Goal: Task Accomplishment & Management: Manage account settings

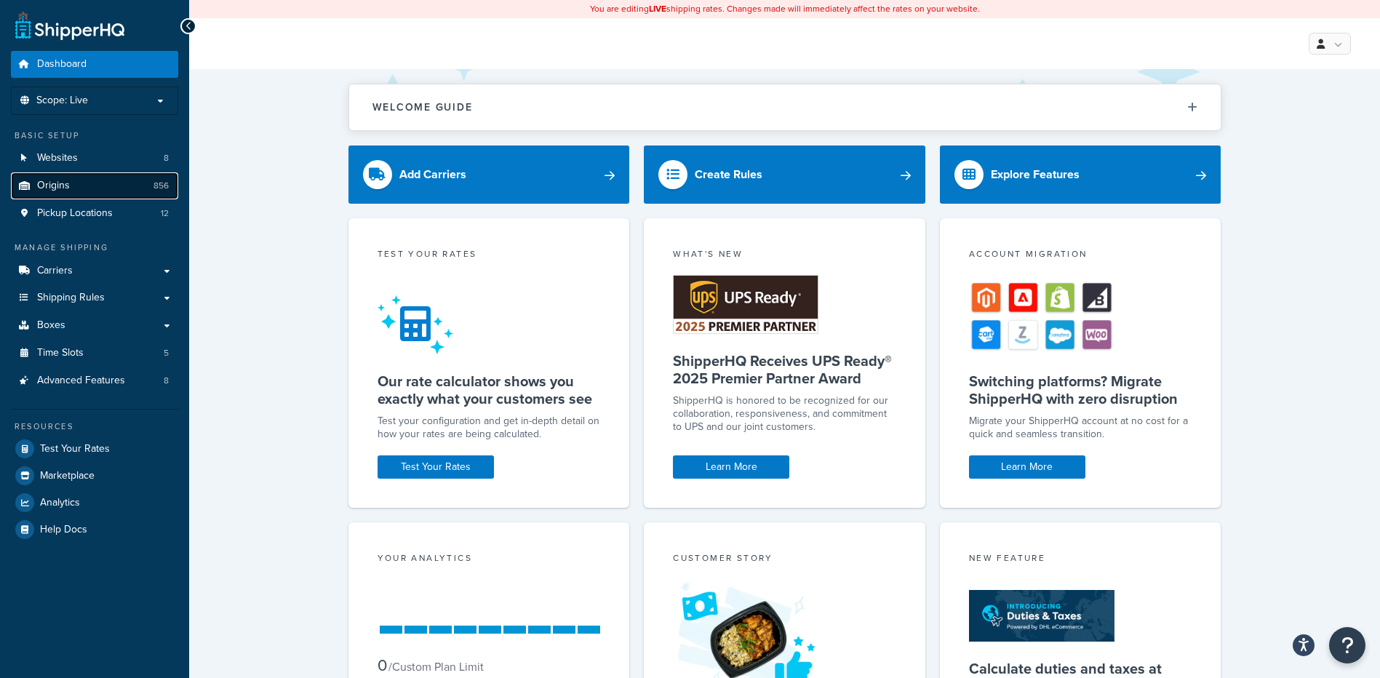
click at [68, 182] on span "Origins" at bounding box center [53, 186] width 33 height 12
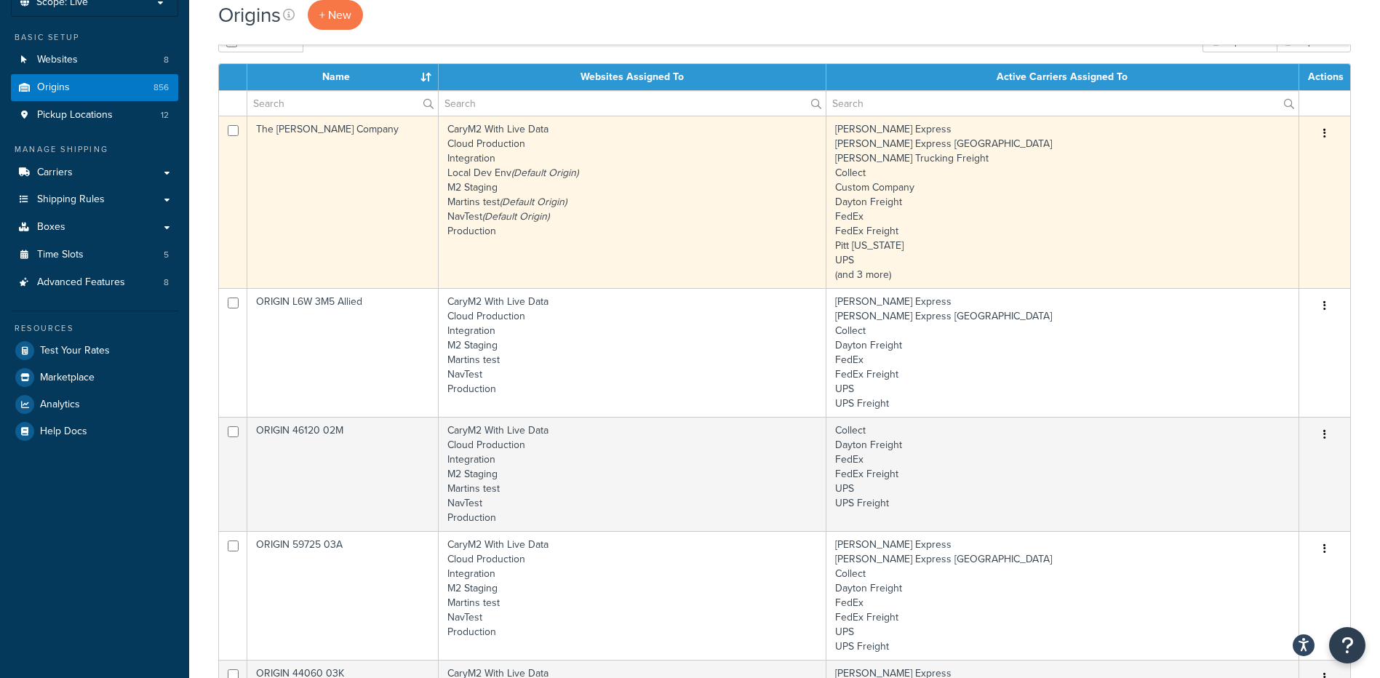
scroll to position [73, 0]
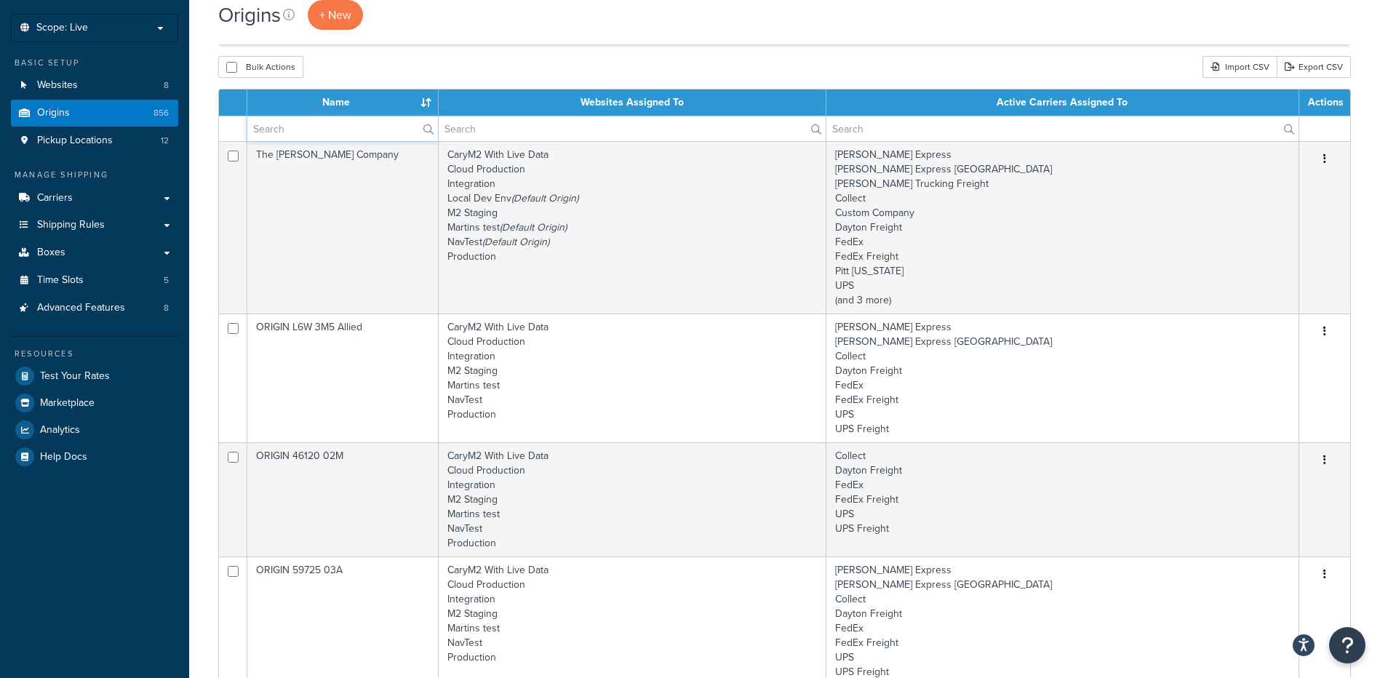
click at [285, 134] on input "text" at bounding box center [342, 128] width 191 height 25
click at [394, 58] on div "Bulk Actions Duplicate Delete Import CSV Export CSV" at bounding box center [784, 67] width 1133 height 22
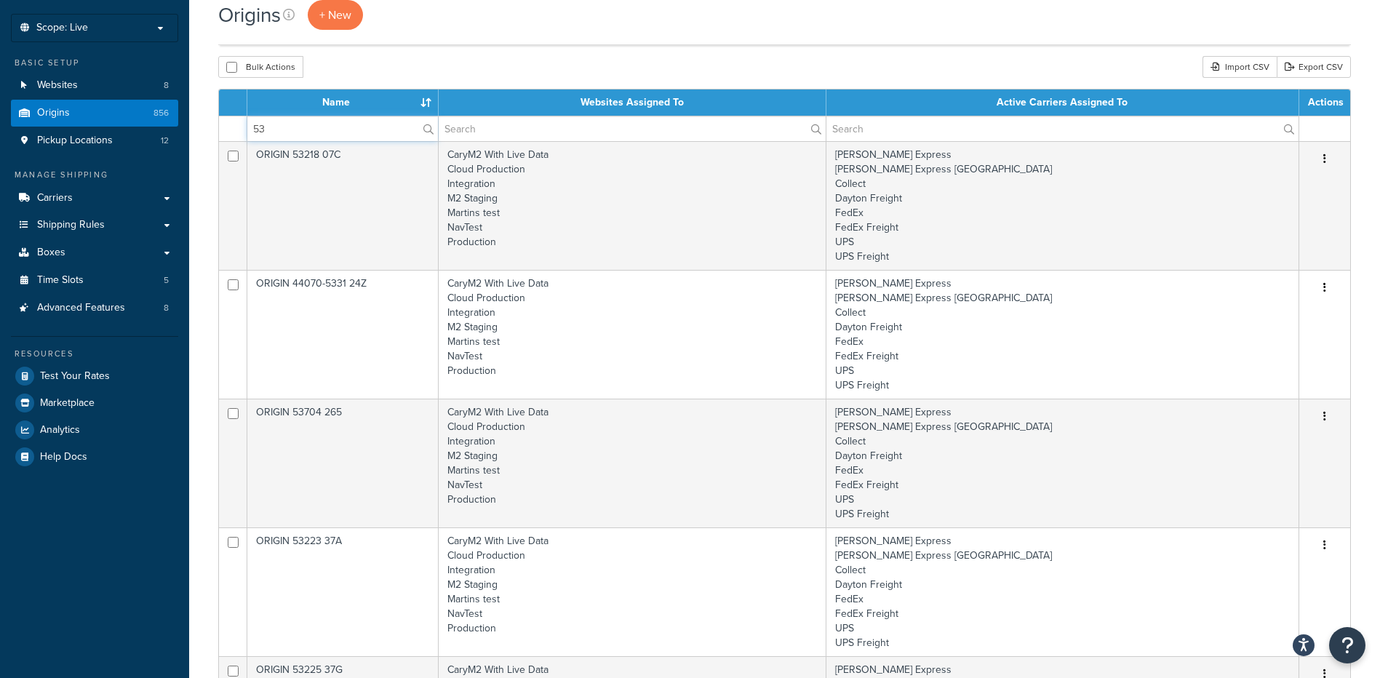
click at [298, 129] on input "53" at bounding box center [342, 128] width 191 height 25
type input "531"
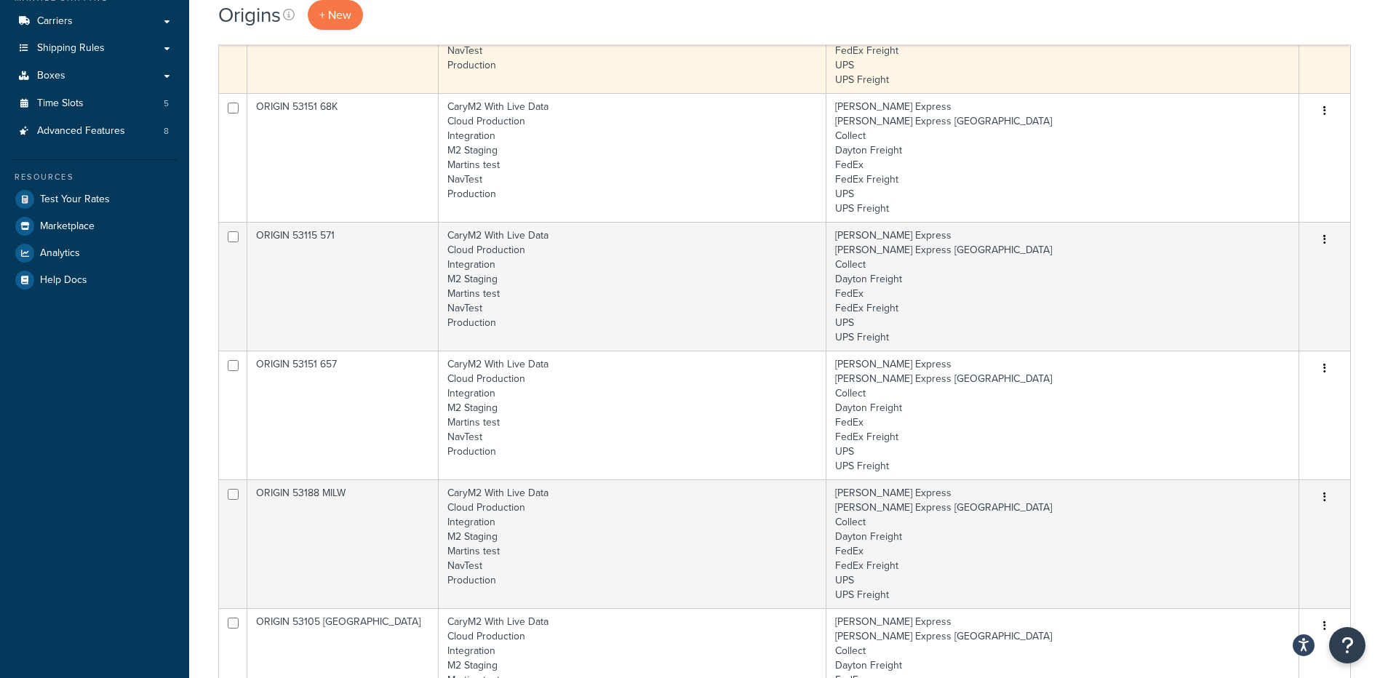
scroll to position [146, 0]
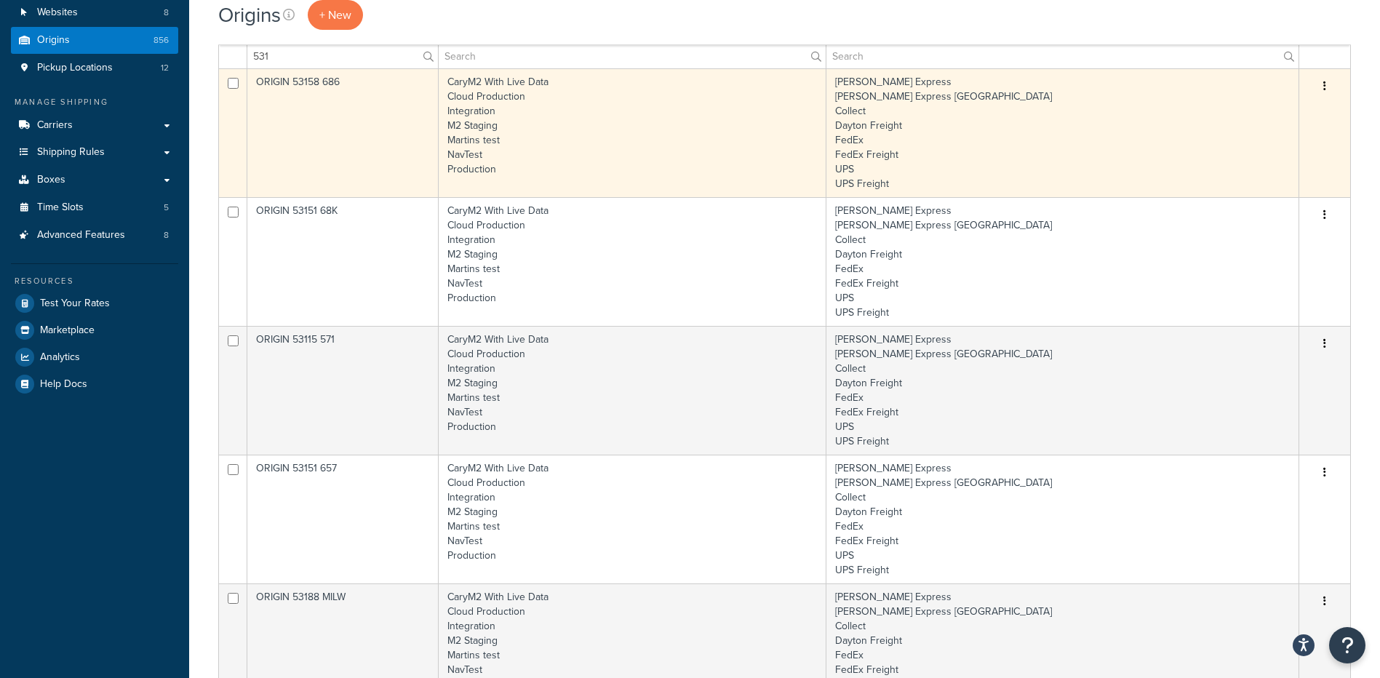
click at [363, 135] on td "ORIGIN 53158 686" at bounding box center [342, 132] width 191 height 129
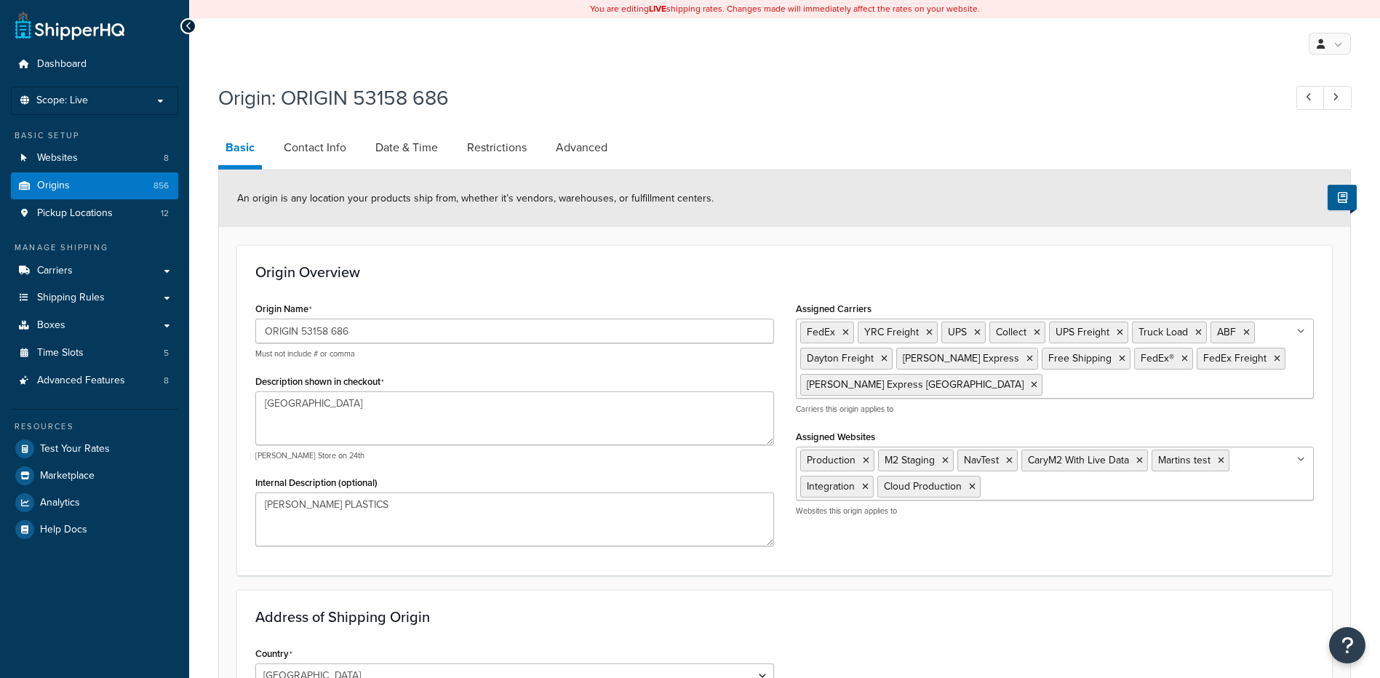
select select "49"
click at [1163, 550] on div "Origin Name ORIGIN 53158 686 Must not include # or comma Description shown in c…" at bounding box center [784, 427] width 1080 height 259
select select "49"
drag, startPoint x: 329, startPoint y: 330, endPoint x: 318, endPoint y: 331, distance: 10.9
click at [318, 331] on input "ORIGIN 53158 686" at bounding box center [514, 331] width 519 height 25
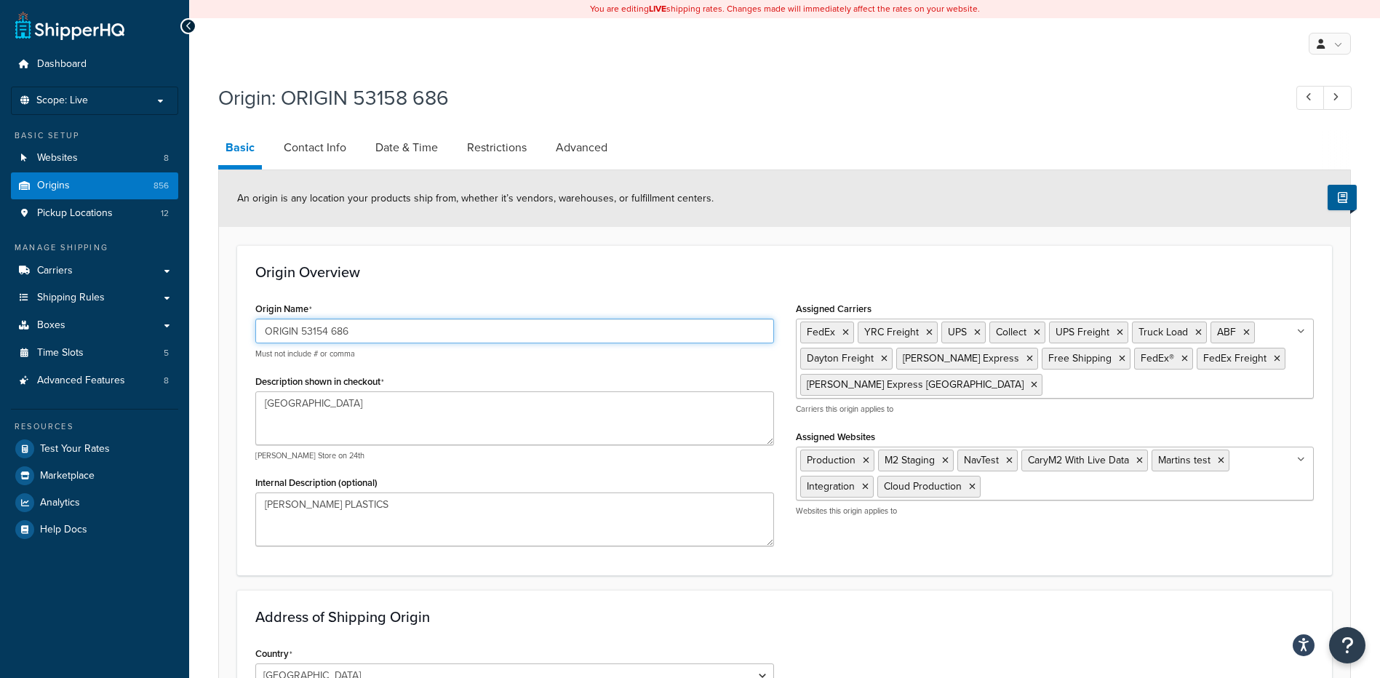
drag, startPoint x: 354, startPoint y: 322, endPoint x: 330, endPoint y: 324, distance: 24.1
click at [330, 324] on input "ORIGIN 53154 686" at bounding box center [514, 331] width 519 height 25
type input "ORIGIN 53154"
click at [367, 325] on input "ORIGIN 53154" at bounding box center [514, 331] width 519 height 25
click at [396, 409] on textarea "Pleasant Prarie, WI 53158" at bounding box center [514, 418] width 519 height 54
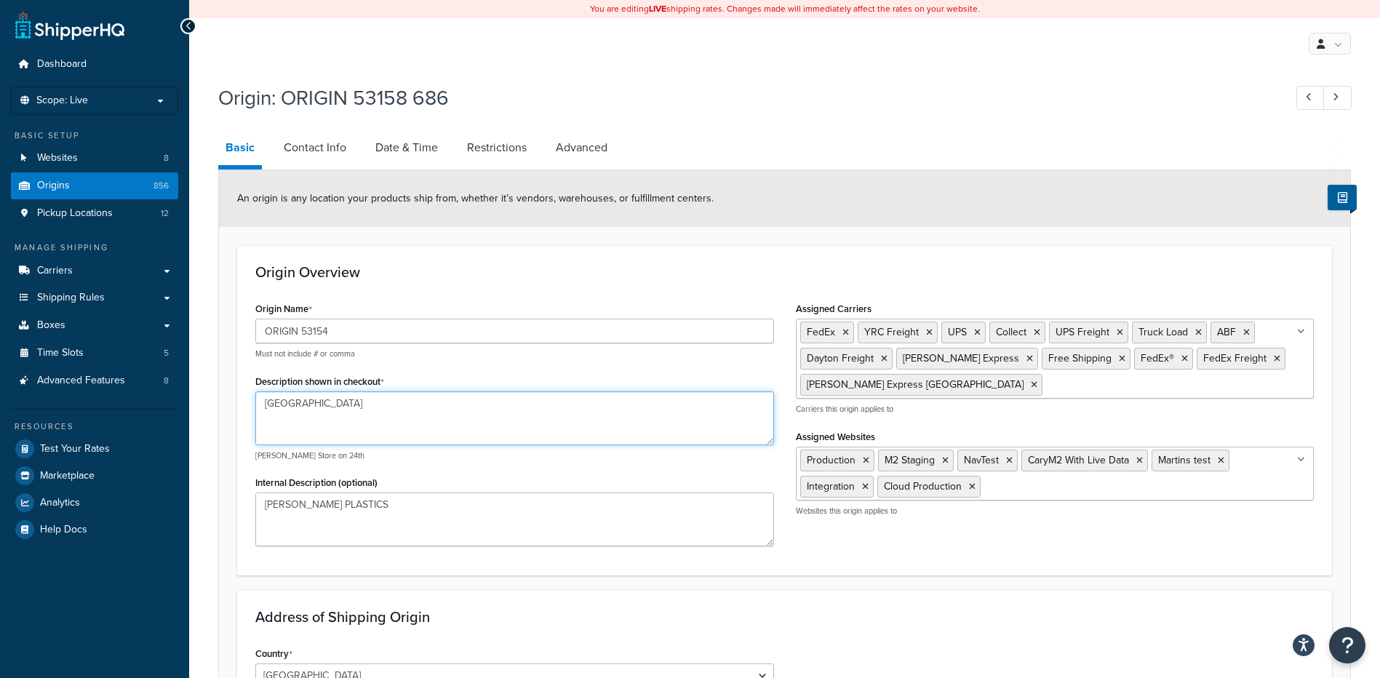
drag, startPoint x: 330, startPoint y: 405, endPoint x: 250, endPoint y: 397, distance: 79.6
click at [250, 397] on div "Origin Name ORIGIN 53154 Must not include # or comma Description shown in check…" at bounding box center [514, 427] width 541 height 259
type textarea "Oak Creek, WI 53154"
drag, startPoint x: 381, startPoint y: 506, endPoint x: 220, endPoint y: 509, distance: 160.1
click at [220, 509] on form "An origin is any location your products ship from, whether it’s vendors, wareho…" at bounding box center [784, 630] width 1131 height 920
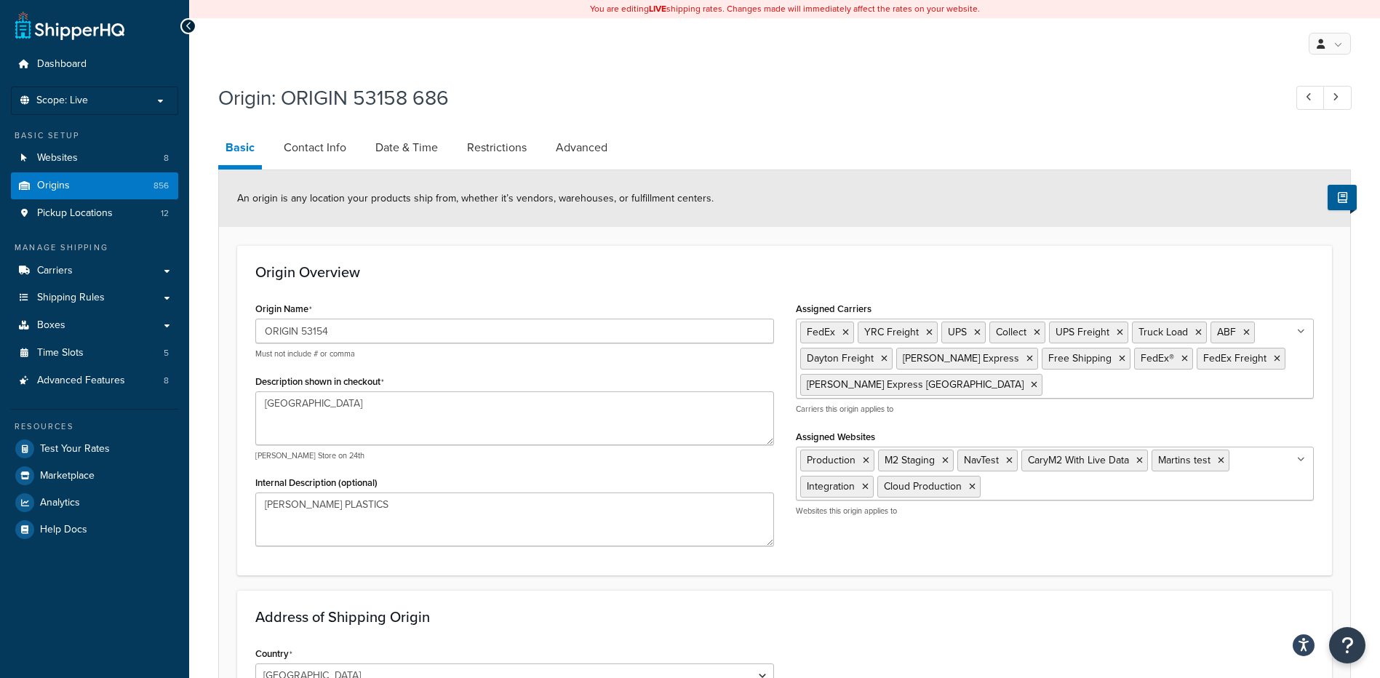
click at [394, 484] on div "Internal Description (optional) PARKER PLASTICS" at bounding box center [514, 509] width 519 height 74
click at [369, 503] on textarea "PARKER PLASTICS" at bounding box center [514, 520] width 519 height 54
drag, startPoint x: 359, startPoint y: 508, endPoint x: 247, endPoint y: 491, distance: 112.6
click at [247, 491] on div "Origin Name ORIGIN 53154 Must not include # or comma Description shown in check…" at bounding box center [514, 427] width 541 height 259
click at [233, 201] on div "An origin is any location your products ship from, whether it’s vendors, wareho…" at bounding box center [784, 198] width 1131 height 57
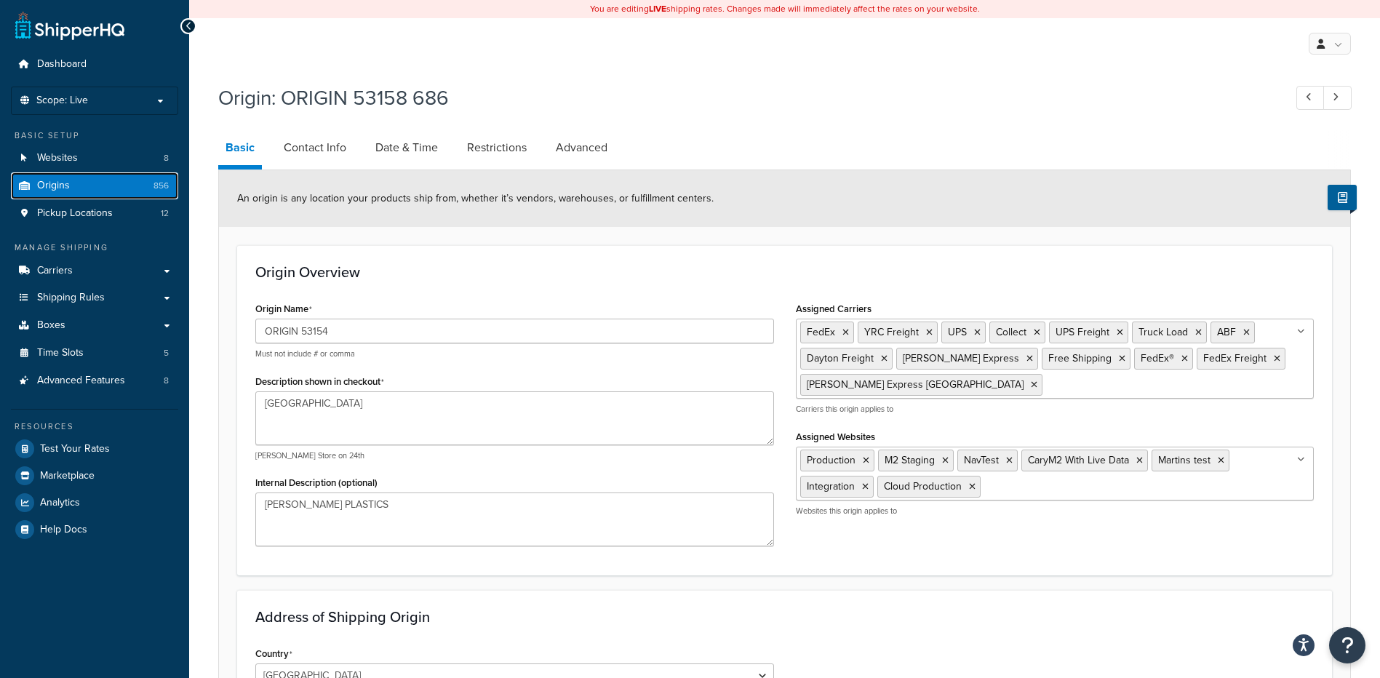
click at [73, 186] on link "Origins 856" at bounding box center [94, 185] width 167 height 27
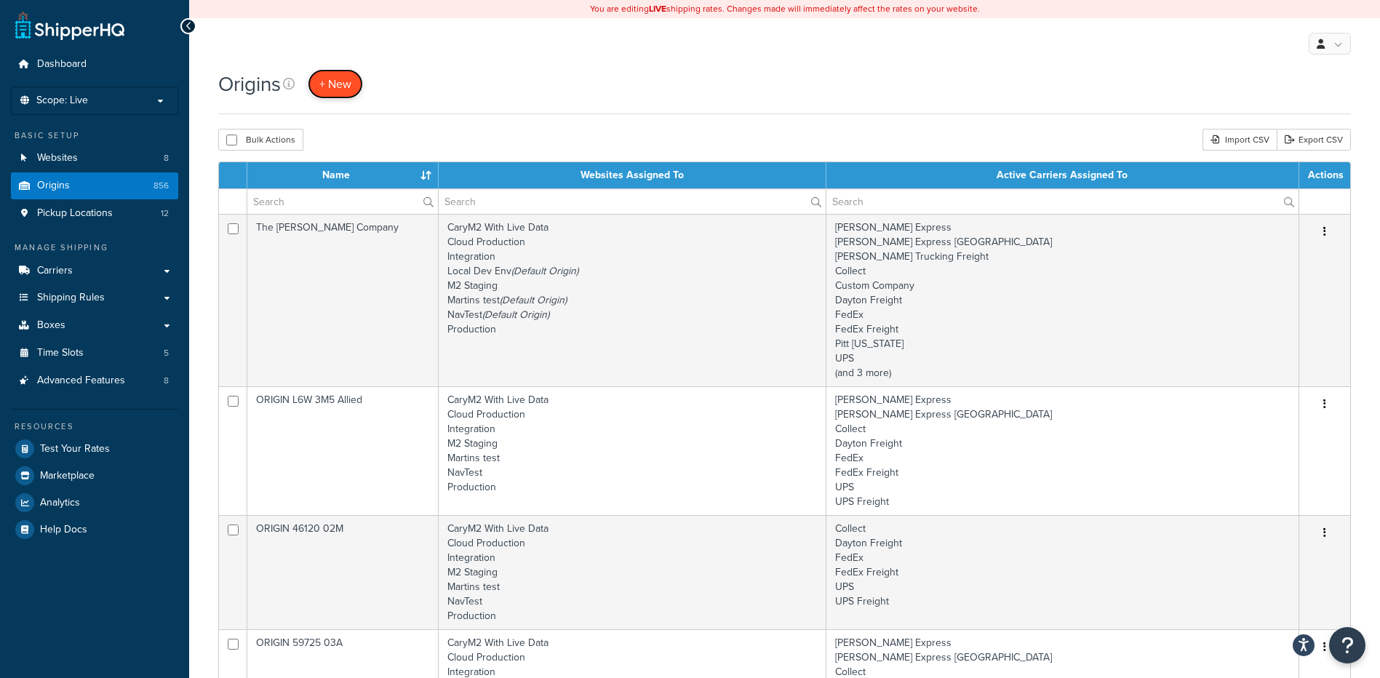
click at [343, 80] on span "+ New" at bounding box center [335, 84] width 32 height 17
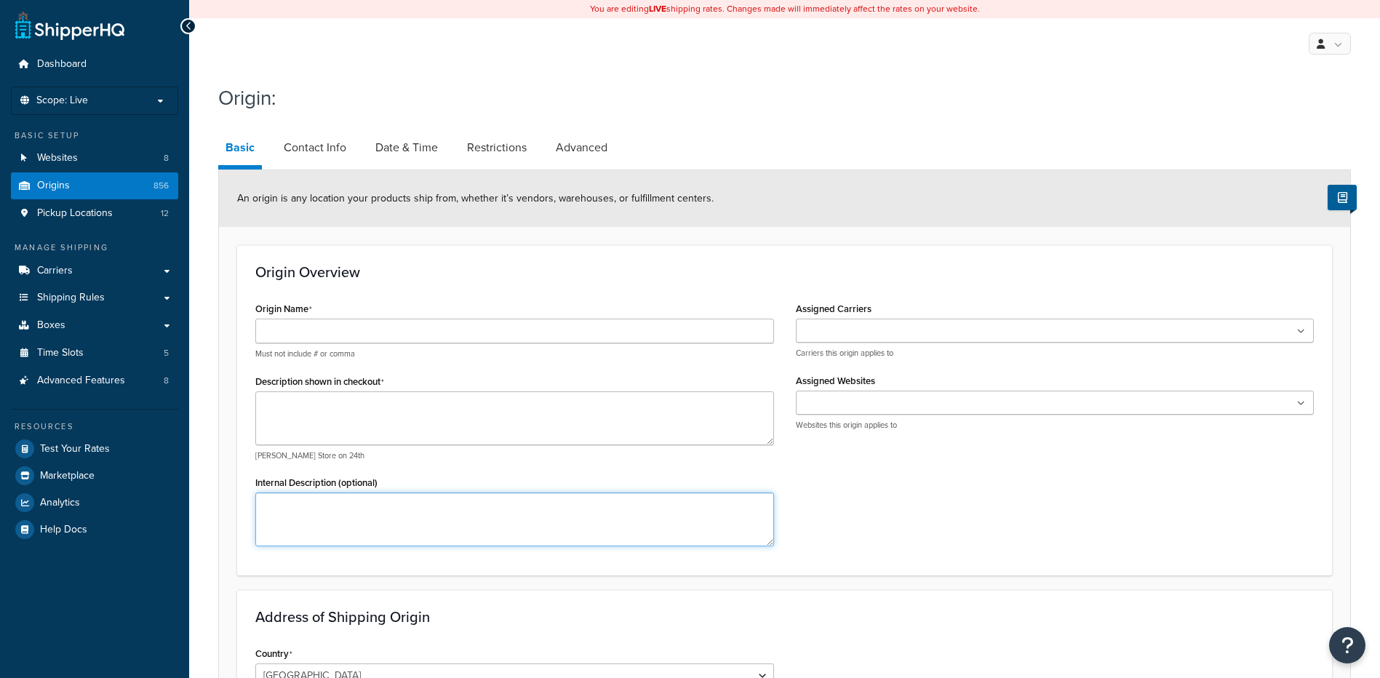
click at [319, 512] on textarea "Internal Description (optional)" at bounding box center [514, 520] width 519 height 54
paste textarea "Container Life Cycle Management (CLCM)"
type textarea "Container Life Cycle Management (CLCM)"
click at [318, 421] on textarea "Description shown in checkout" at bounding box center [514, 418] width 519 height 54
type textarea "[GEOGRAPHIC_DATA]"
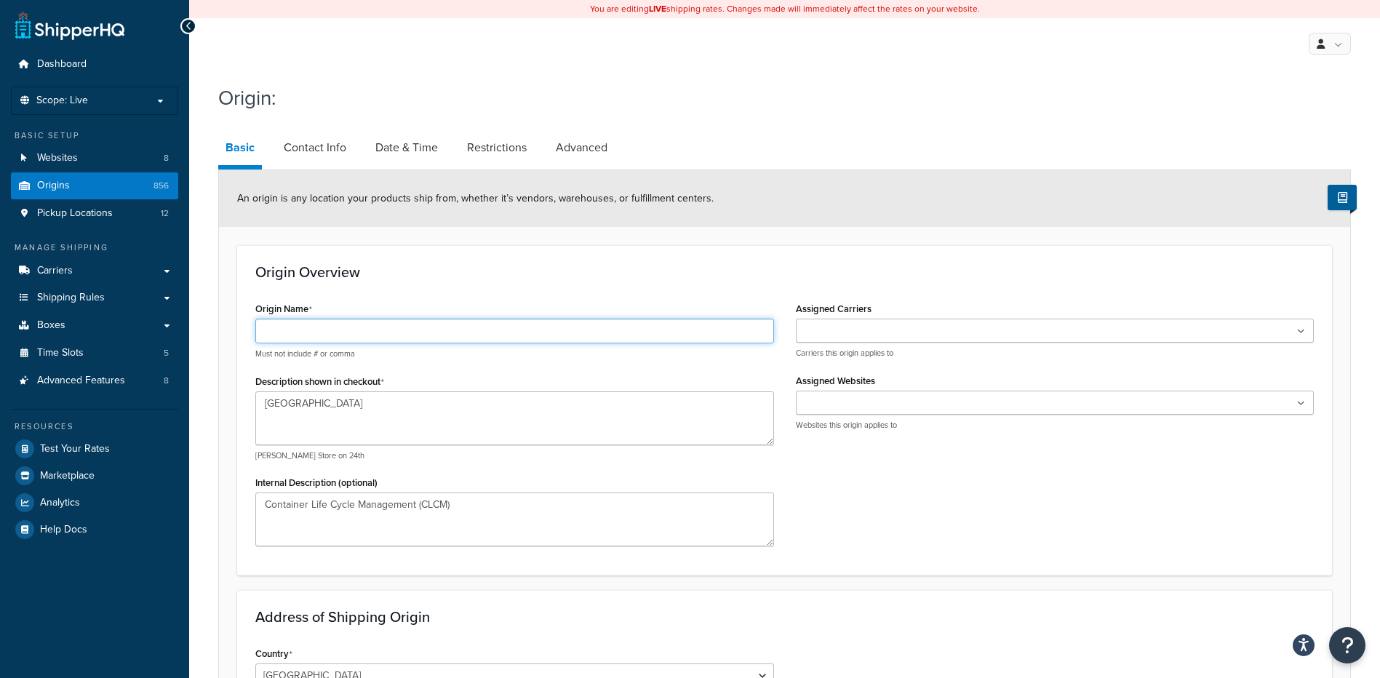
click at [375, 323] on input "Origin Name" at bounding box center [514, 331] width 519 height 25
type input "ORIGIN 53154"
type input "[STREET_ADDRESS]"
type input "Pleasant Prarie"
select select "49"
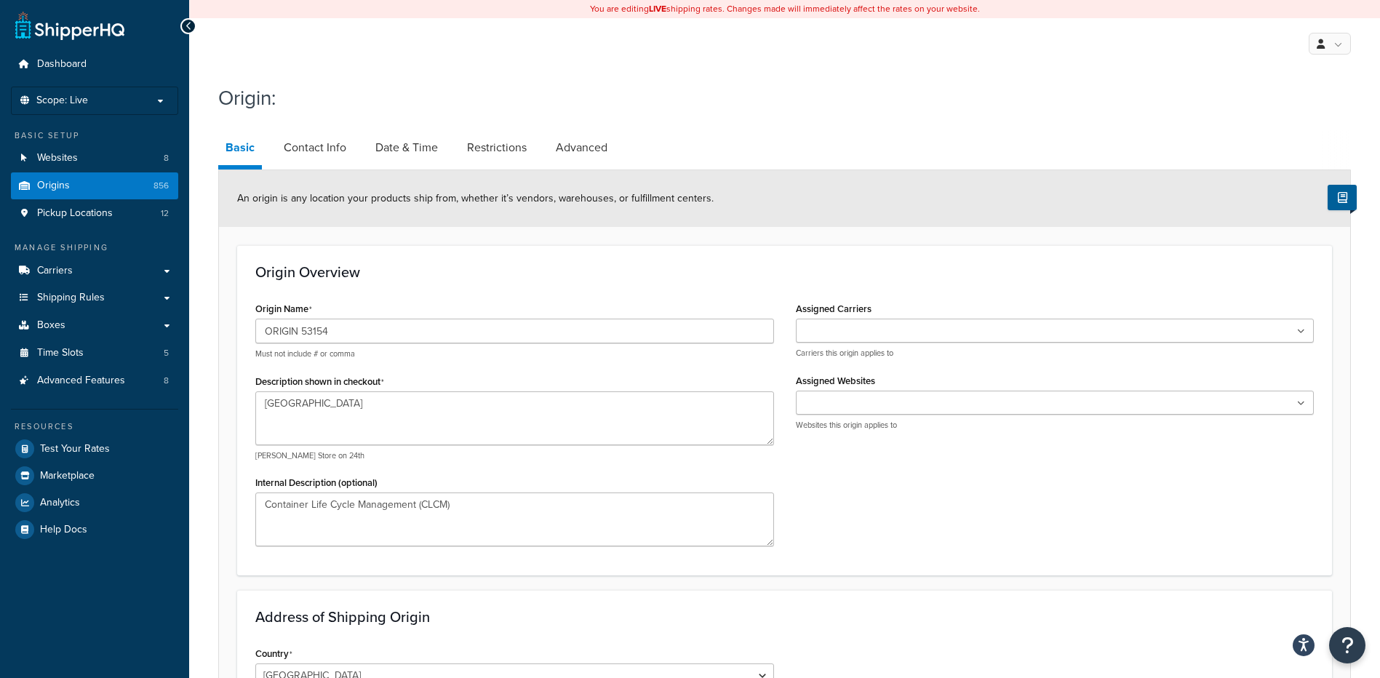
type input "53158"
click at [370, 461] on p "e.g. Hamleys Store on 24th" at bounding box center [514, 455] width 519 height 11
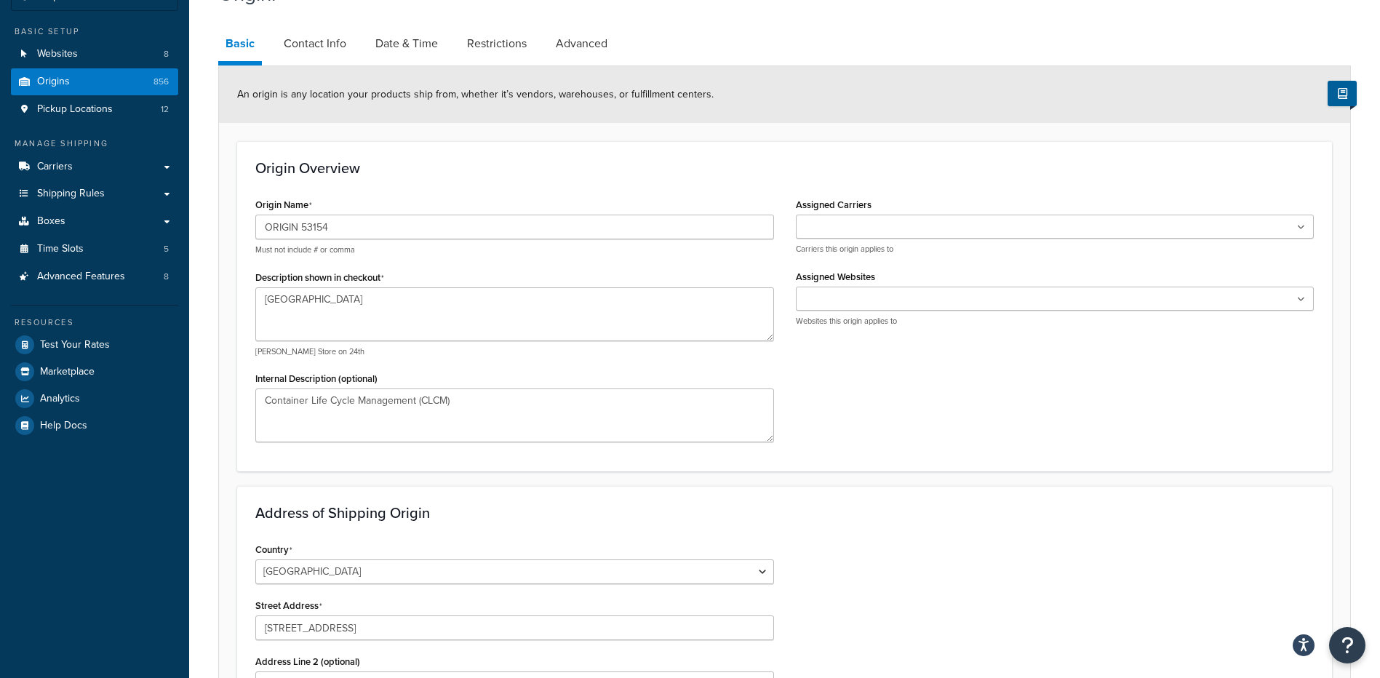
scroll to position [364, 0]
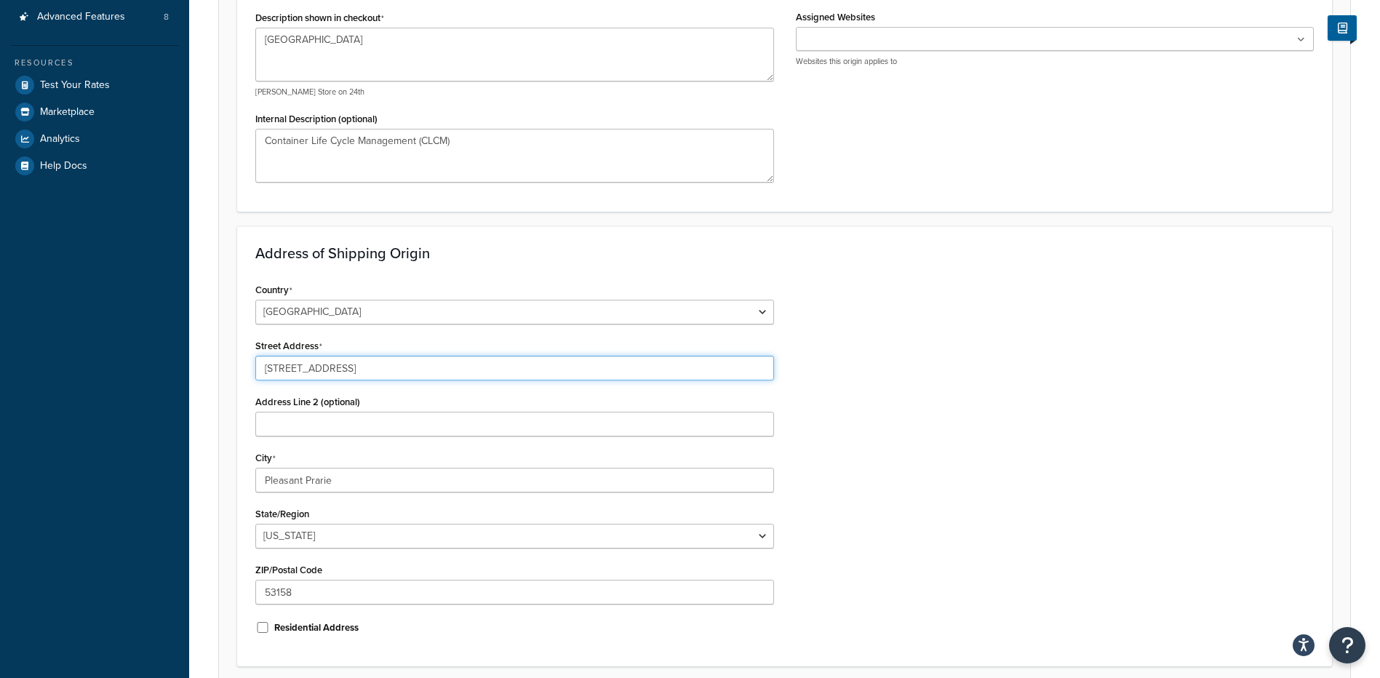
click at [291, 370] on input "8201 109TH ST STE 200" at bounding box center [514, 368] width 519 height 25
drag, startPoint x: 397, startPoint y: 374, endPoint x: 254, endPoint y: 365, distance: 142.9
click at [254, 365] on div "Country United States United Kingdom Afghanistan Åland Islands Albania Algeria …" at bounding box center [514, 463] width 541 height 369
type input "8570 S. Chicago Road"
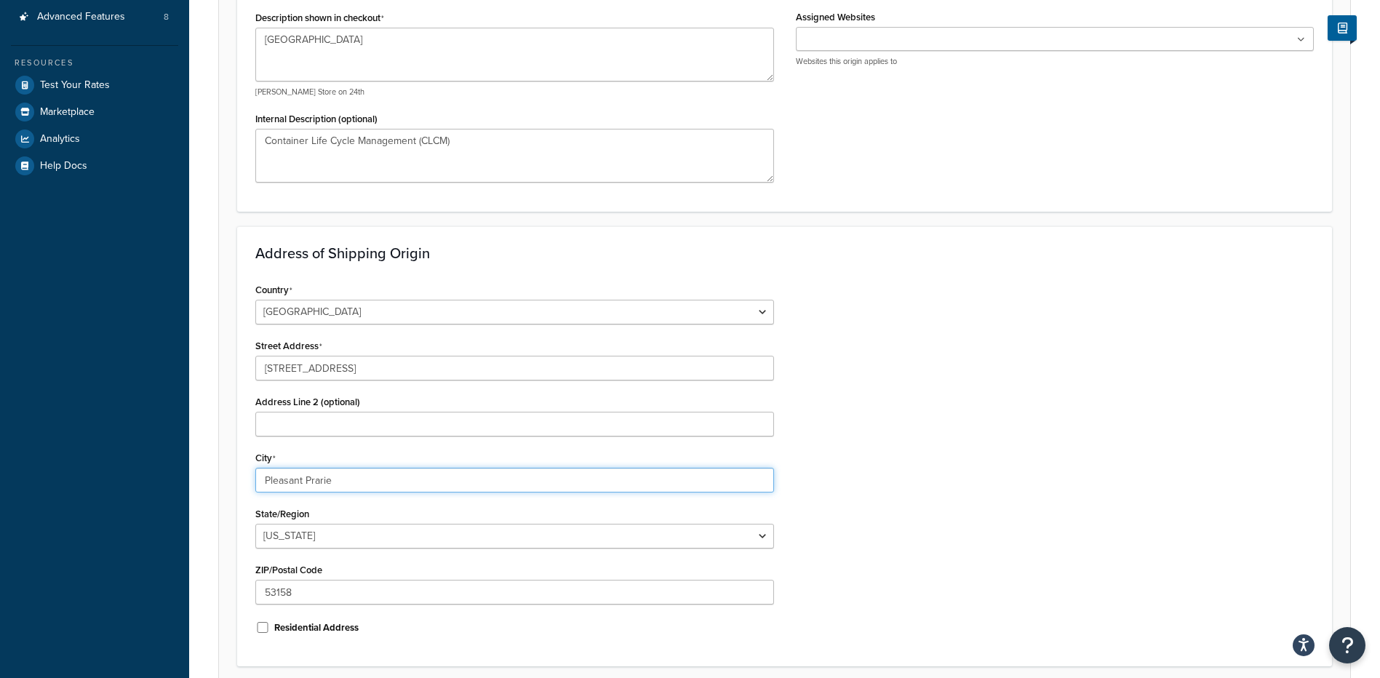
drag, startPoint x: 338, startPoint y: 479, endPoint x: 245, endPoint y: 465, distance: 93.5
click at [245, 465] on div "Country United States United Kingdom Afghanistan Åland Islands Albania Algeria …" at bounding box center [514, 463] width 541 height 369
type input "Oak Creek"
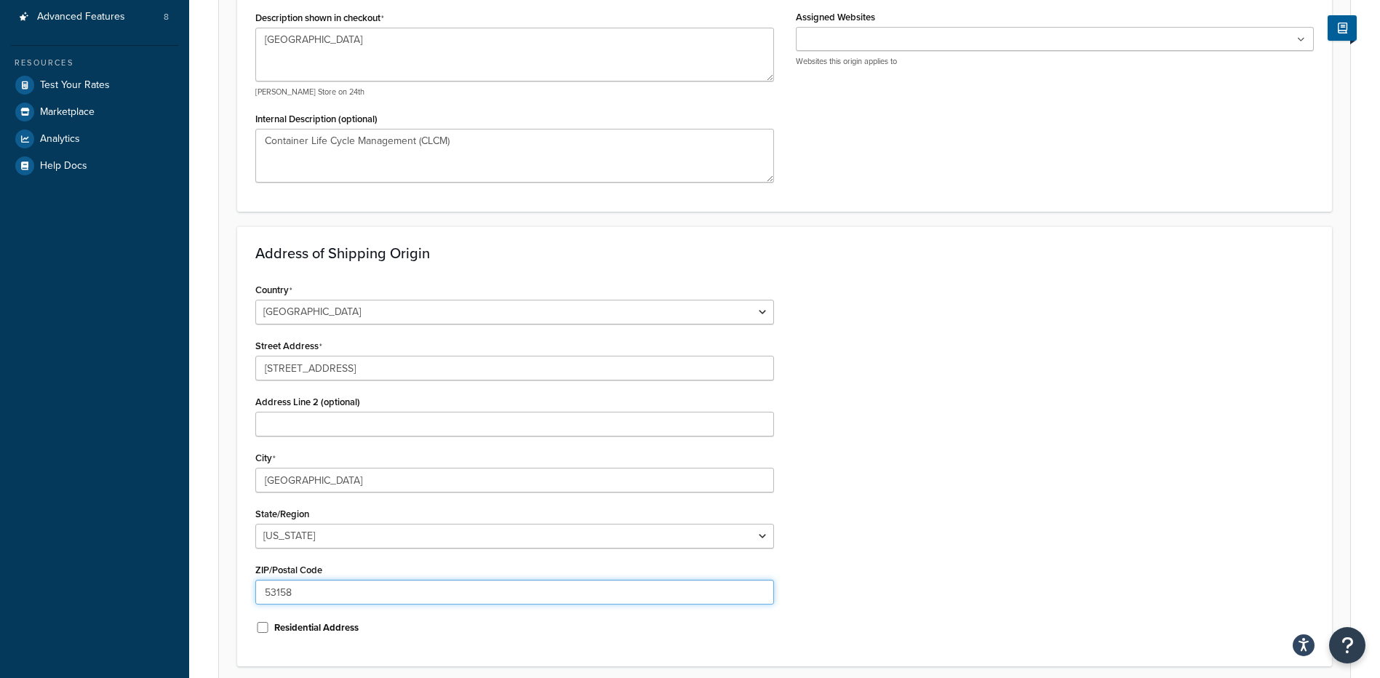
click at [292, 594] on input "53158" at bounding box center [514, 592] width 519 height 25
type input "53154"
click at [963, 555] on div "Country United States United Kingdom Afghanistan Åland Islands Albania Algeria …" at bounding box center [784, 463] width 1080 height 369
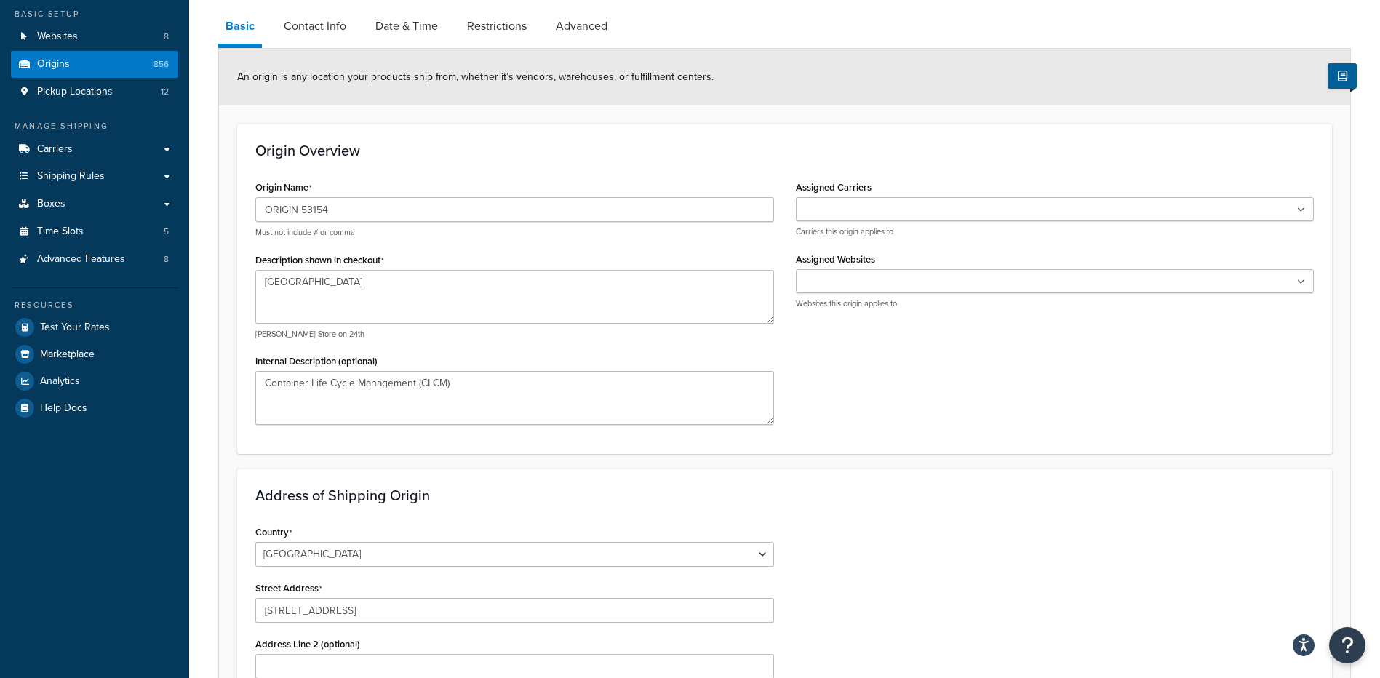
scroll to position [49, 0]
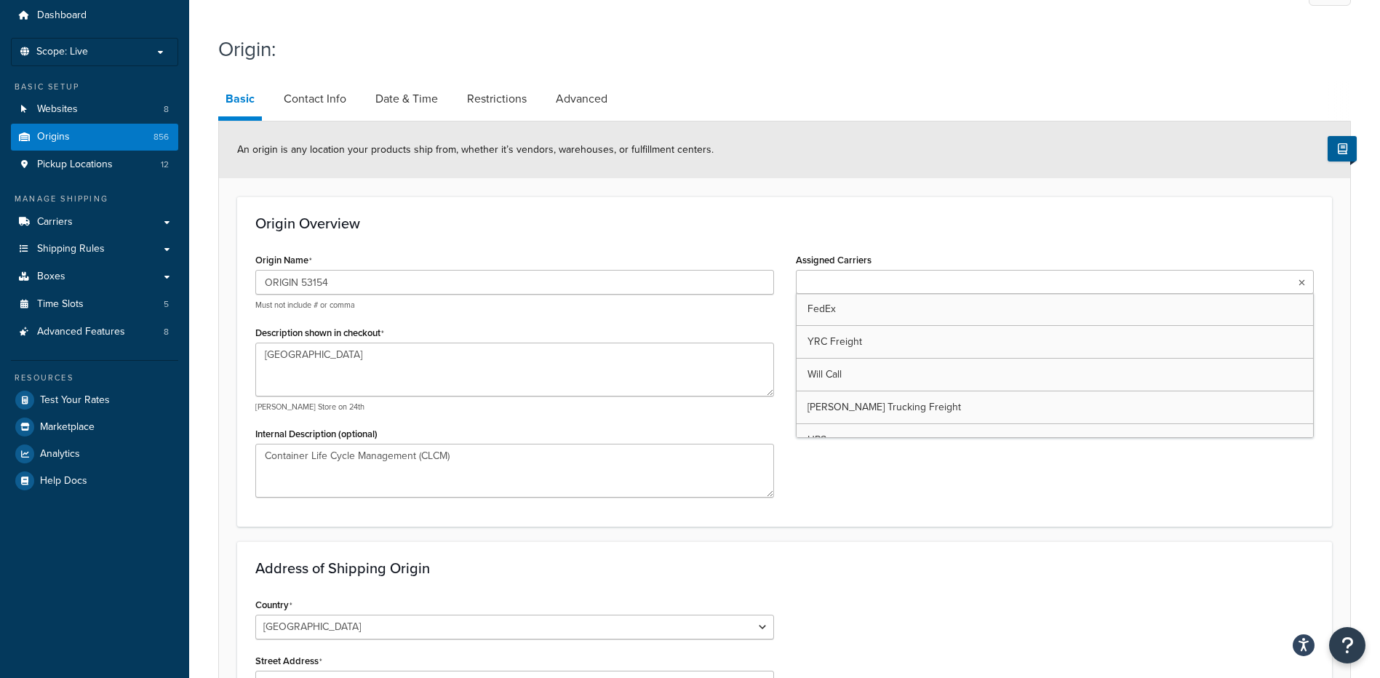
click at [869, 289] on input "Assigned Carriers" at bounding box center [864, 283] width 129 height 16
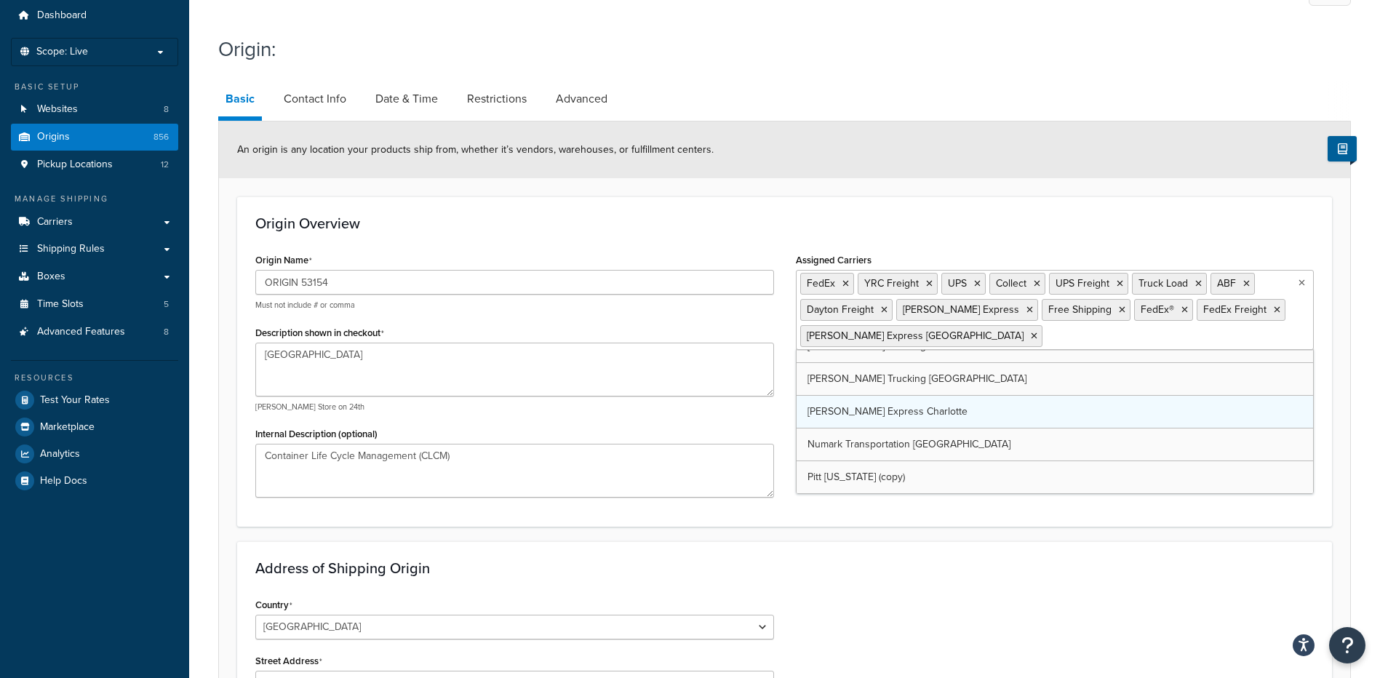
scroll to position [576, 0]
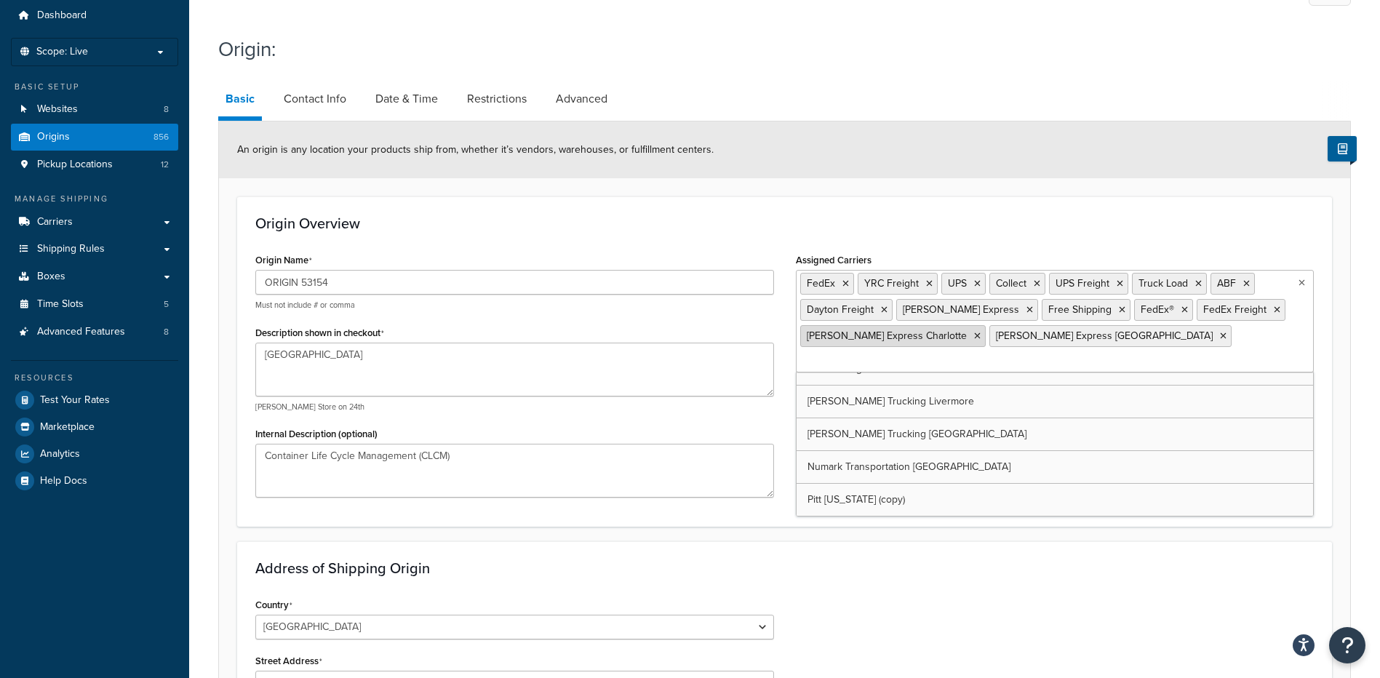
click at [974, 338] on icon at bounding box center [977, 336] width 7 height 9
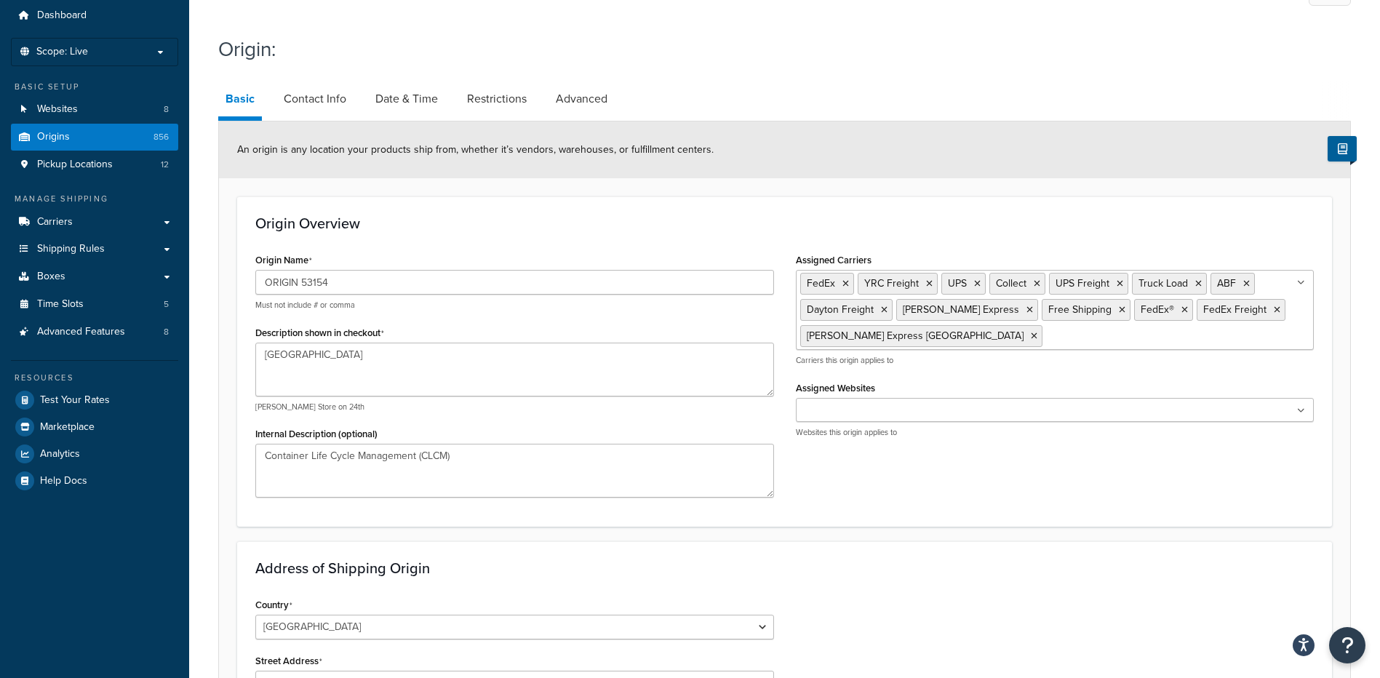
click at [891, 562] on h3 "Address of Shipping Origin" at bounding box center [784, 568] width 1059 height 16
click at [858, 415] on input "Assigned Websites" at bounding box center [864, 411] width 129 height 16
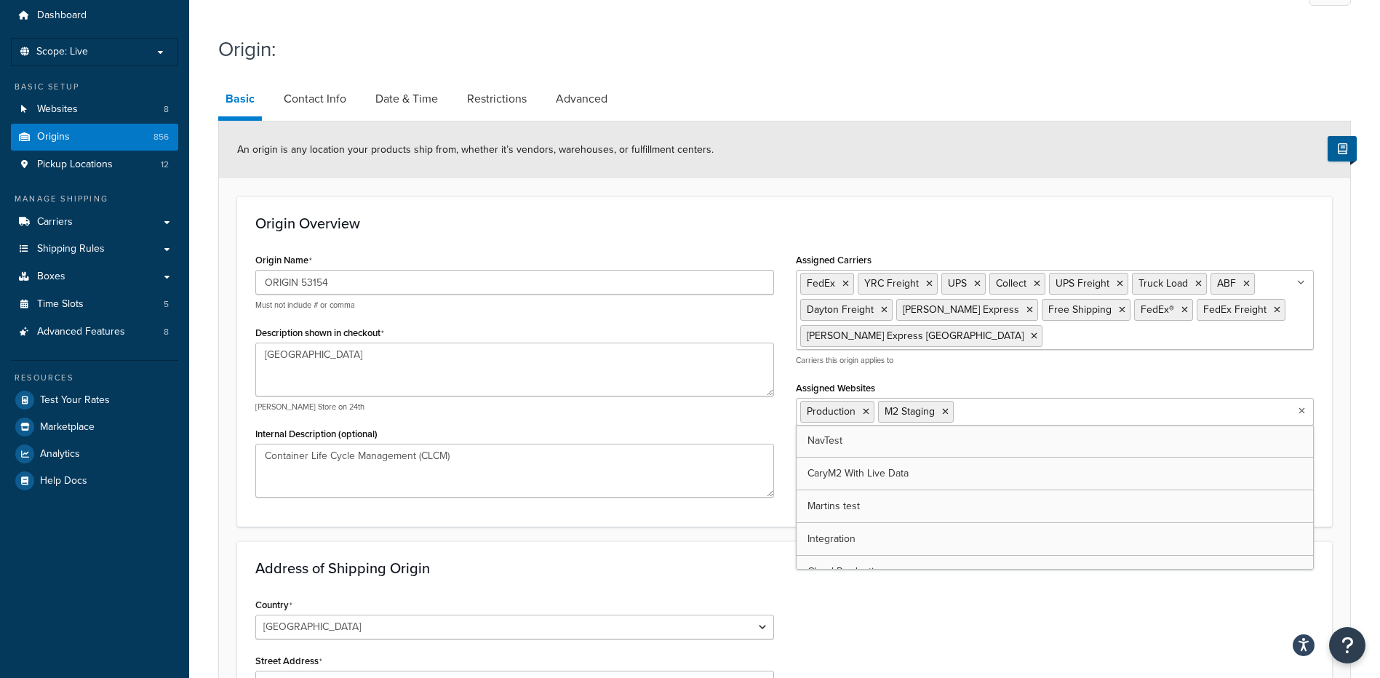
click at [771, 595] on div "Country United States United Kingdom Afghanistan Åland Islands Albania Algeria …" at bounding box center [514, 616] width 519 height 45
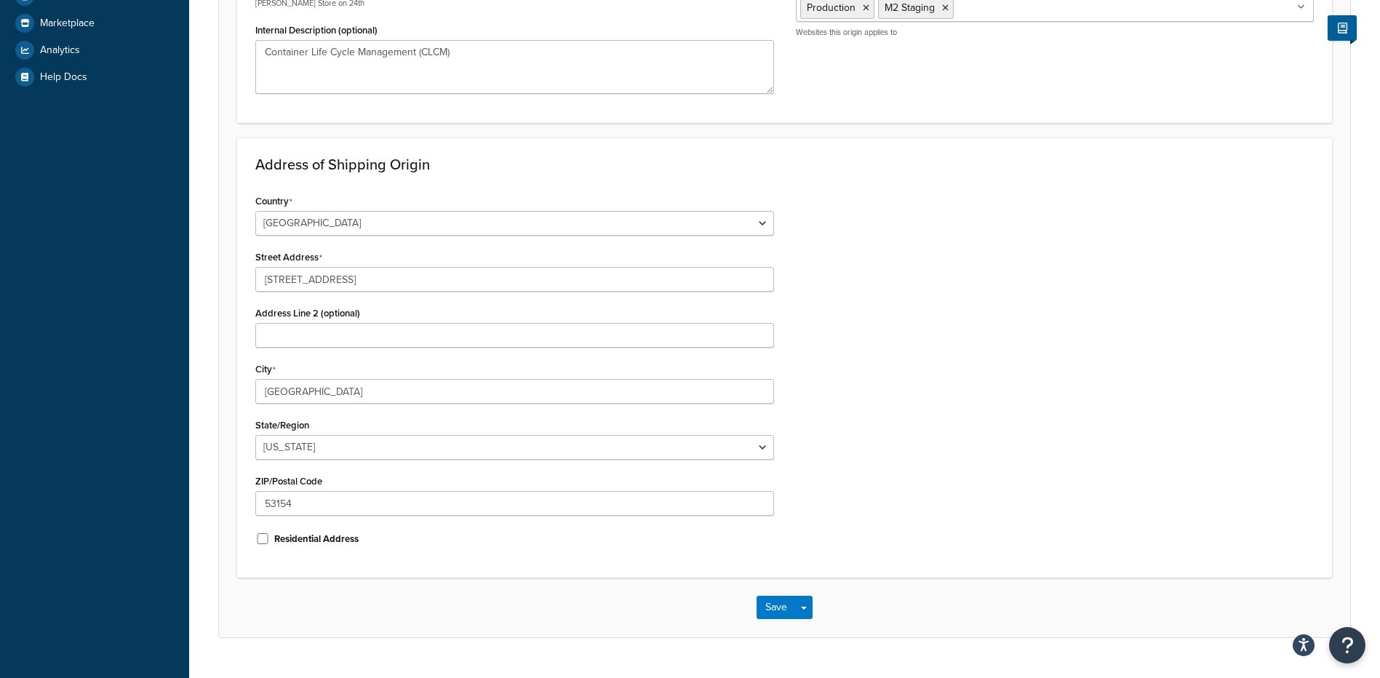
scroll to position [485, 0]
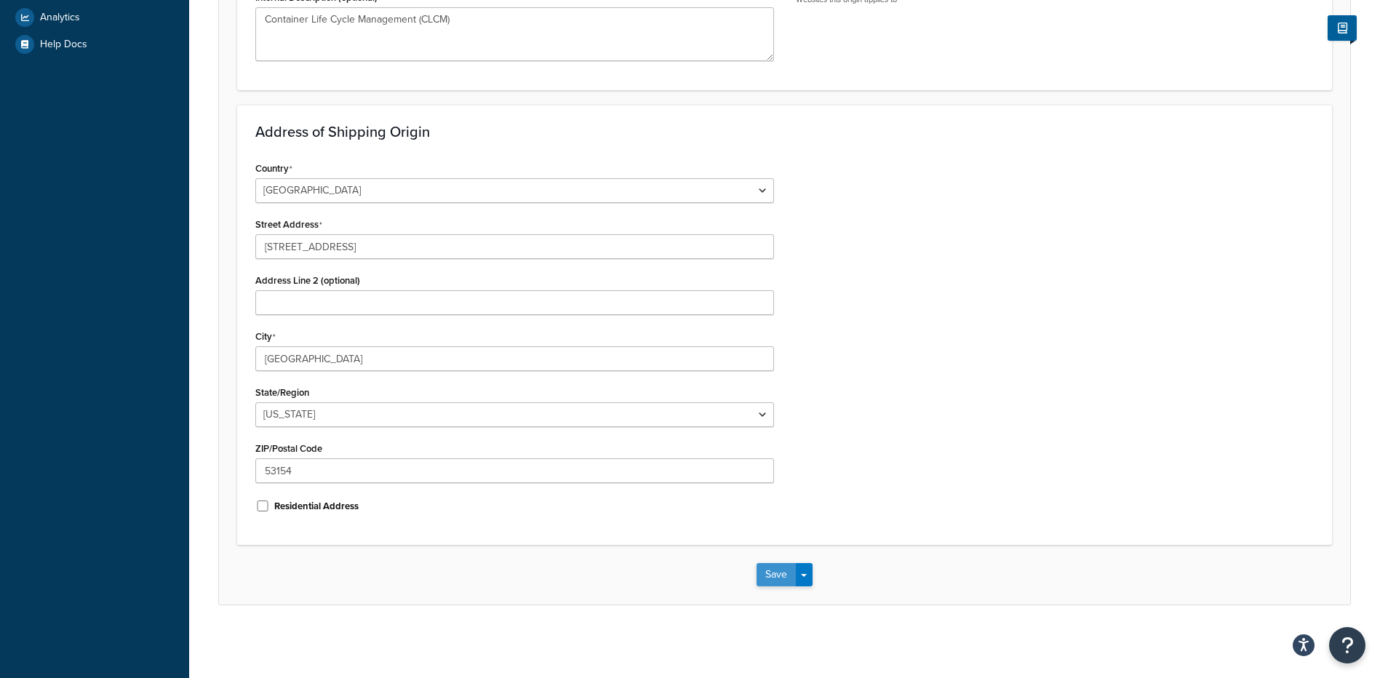
click at [787, 566] on button "Save" at bounding box center [776, 574] width 39 height 23
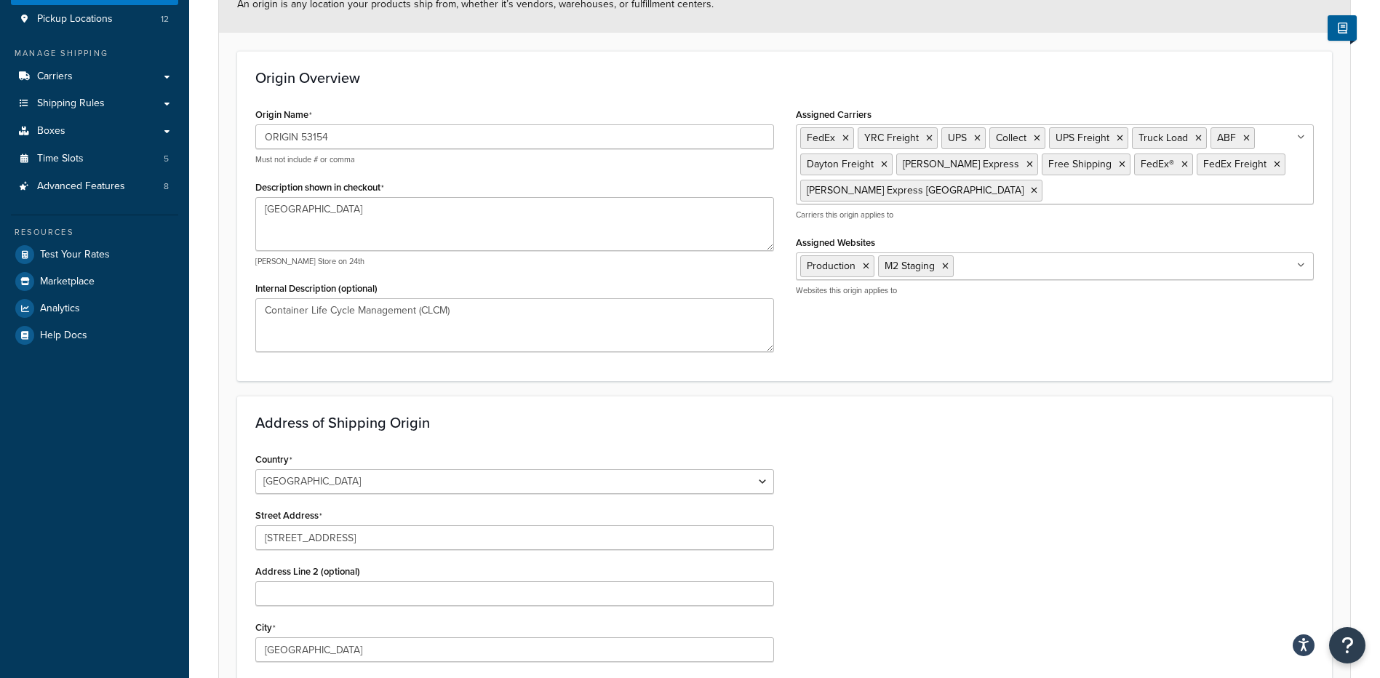
scroll to position [0, 0]
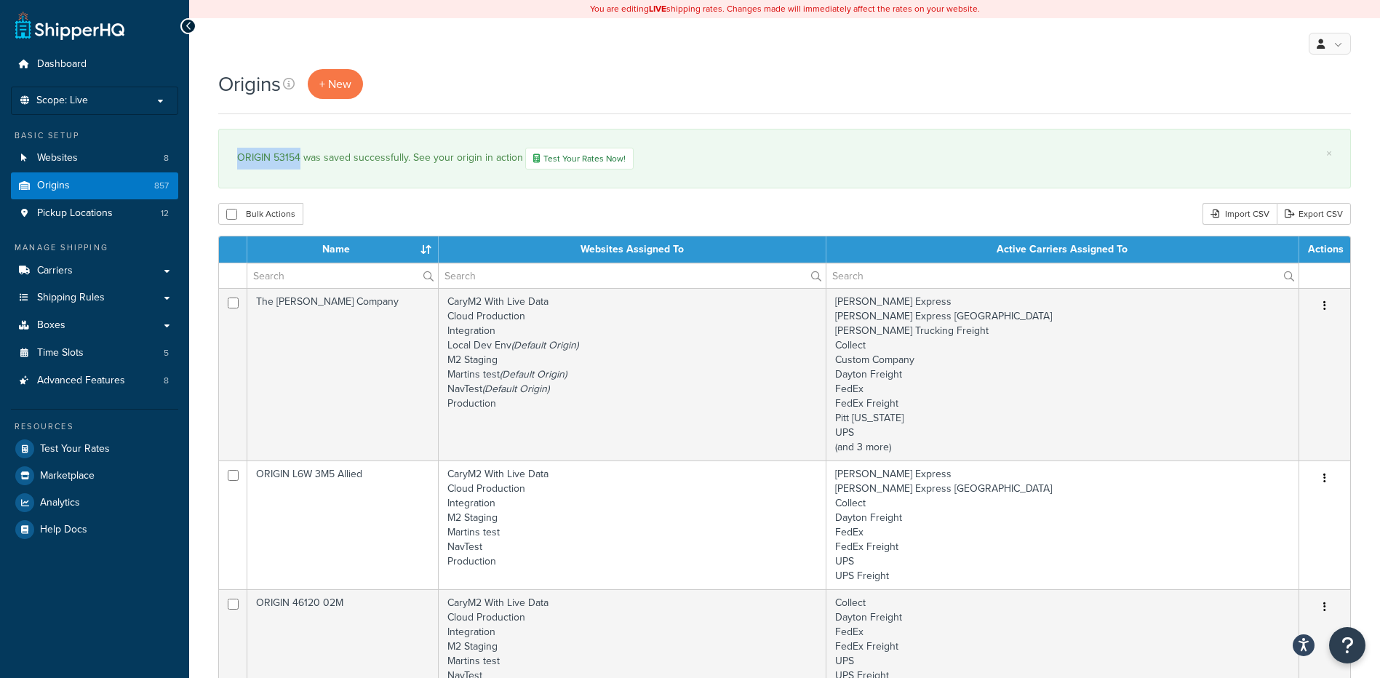
drag, startPoint x: 300, startPoint y: 156, endPoint x: 233, endPoint y: 159, distance: 67.7
click at [233, 159] on div "× ORIGIN 53154 was saved successfully. See your origin in action Test Your Rate…" at bounding box center [784, 159] width 1133 height 60
copy div "ORIGIN 53154"
click at [70, 63] on span "Dashboard" at bounding box center [61, 64] width 49 height 12
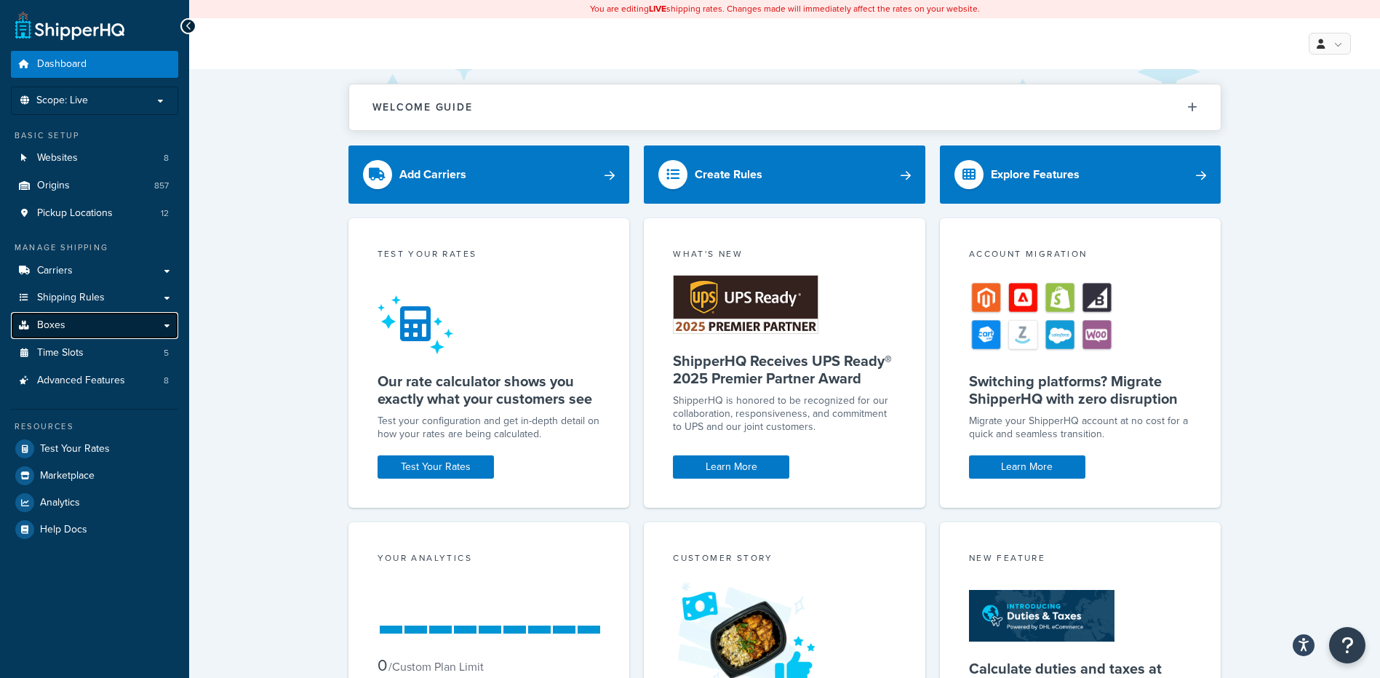
click at [116, 319] on link "Boxes" at bounding box center [94, 325] width 167 height 27
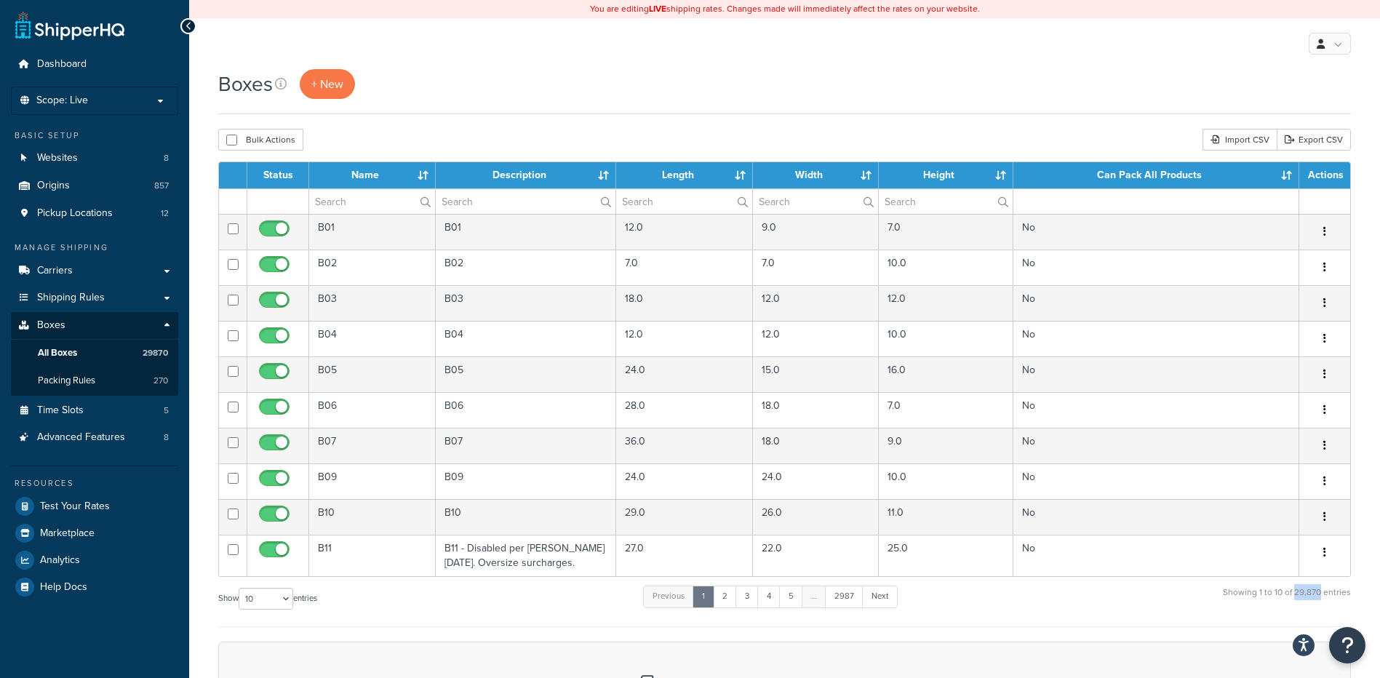
drag, startPoint x: 1298, startPoint y: 596, endPoint x: 1323, endPoint y: 595, distance: 25.5
click at [1323, 595] on div "Showing 1 to 10 of 29,870 entries" at bounding box center [1287, 599] width 128 height 31
click at [1322, 601] on div "Showing 1 to 10 of 29,870 entries" at bounding box center [1287, 599] width 128 height 31
click at [111, 196] on link "Origins 857" at bounding box center [94, 185] width 167 height 27
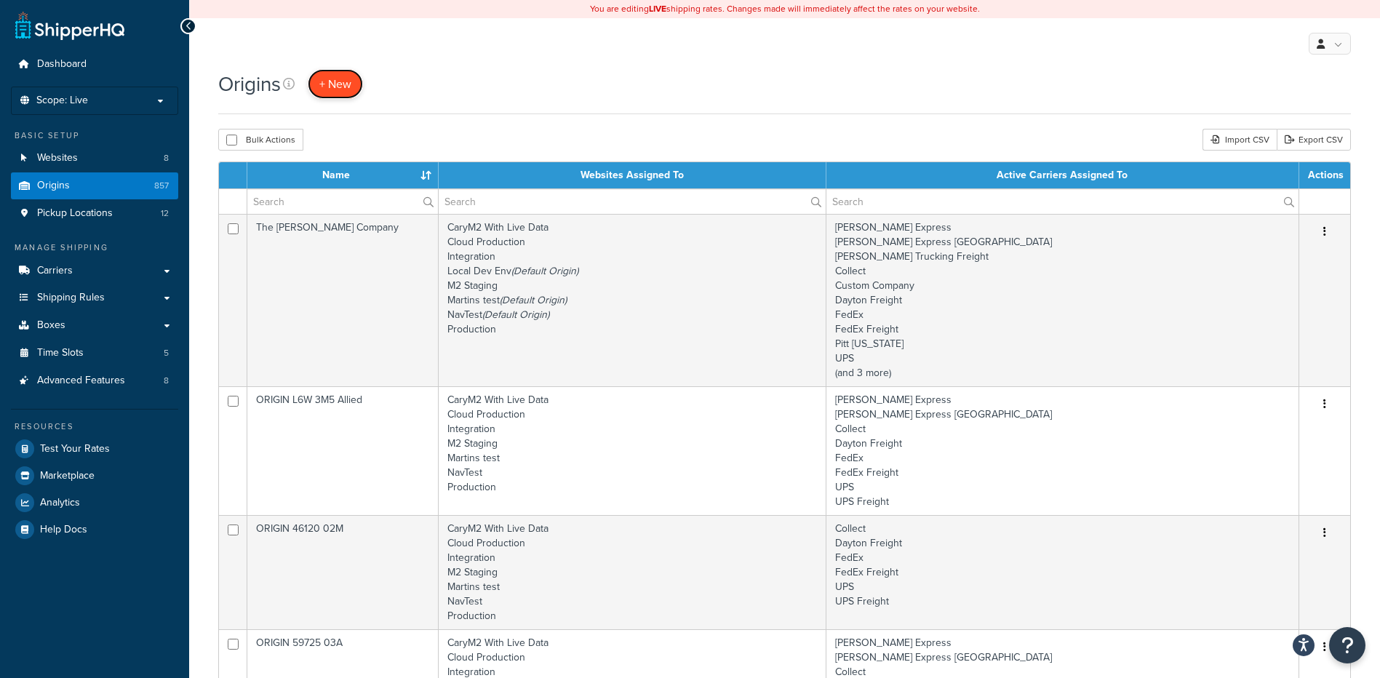
click at [327, 93] on link "+ New" at bounding box center [335, 84] width 55 height 30
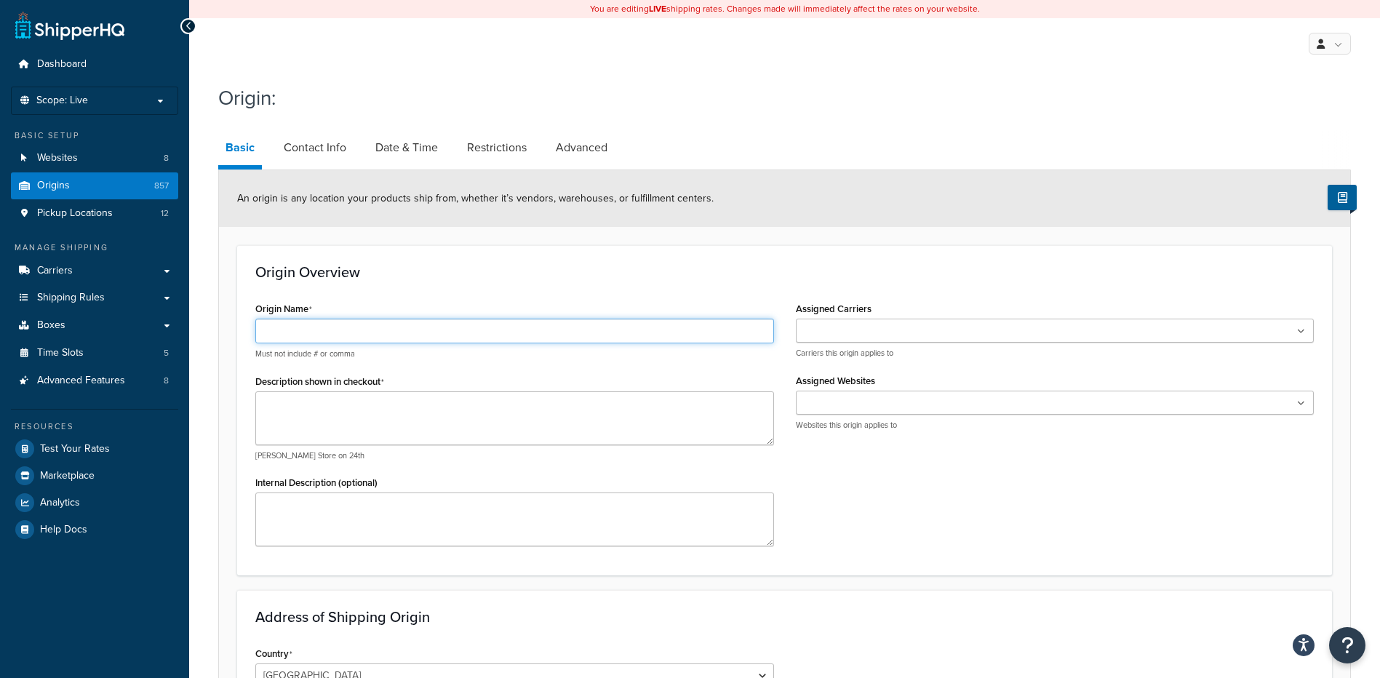
click at [350, 334] on input "Origin Name" at bounding box center [514, 331] width 519 height 25
click at [343, 328] on input "ORIGIN 71923" at bounding box center [514, 331] width 519 height 25
paste input "CLCM"
click at [327, 329] on input "ORIGIN 71923CLCM" at bounding box center [514, 331] width 519 height 25
type input "ORIGIN 71923 CLCM"
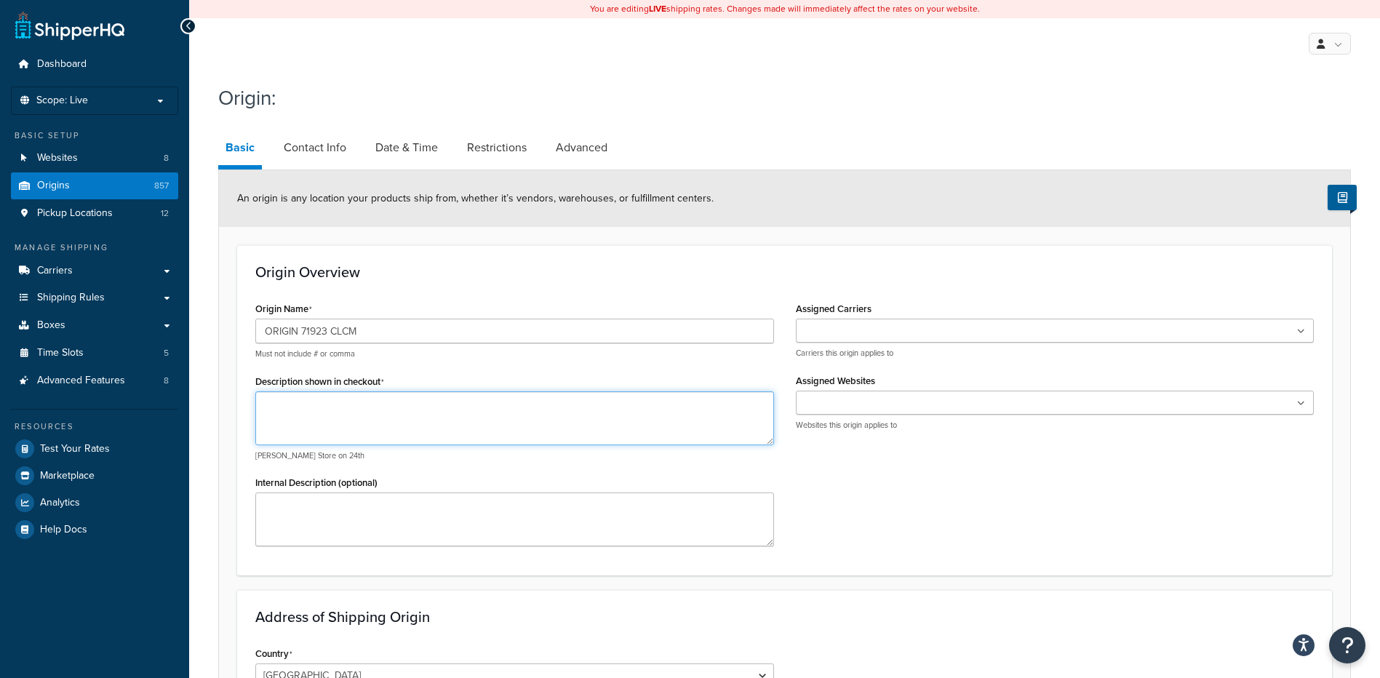
click at [322, 417] on textarea "Description shown in checkout" at bounding box center [514, 418] width 519 height 54
click at [304, 429] on textarea "Description shown in checkout" at bounding box center [514, 418] width 519 height 54
click at [316, 423] on textarea "Description shown in checkout" at bounding box center [514, 418] width 519 height 54
type textarea "Arkadelphia, AR 71923"
click at [336, 514] on textarea "Internal Description (optional)" at bounding box center [514, 520] width 519 height 54
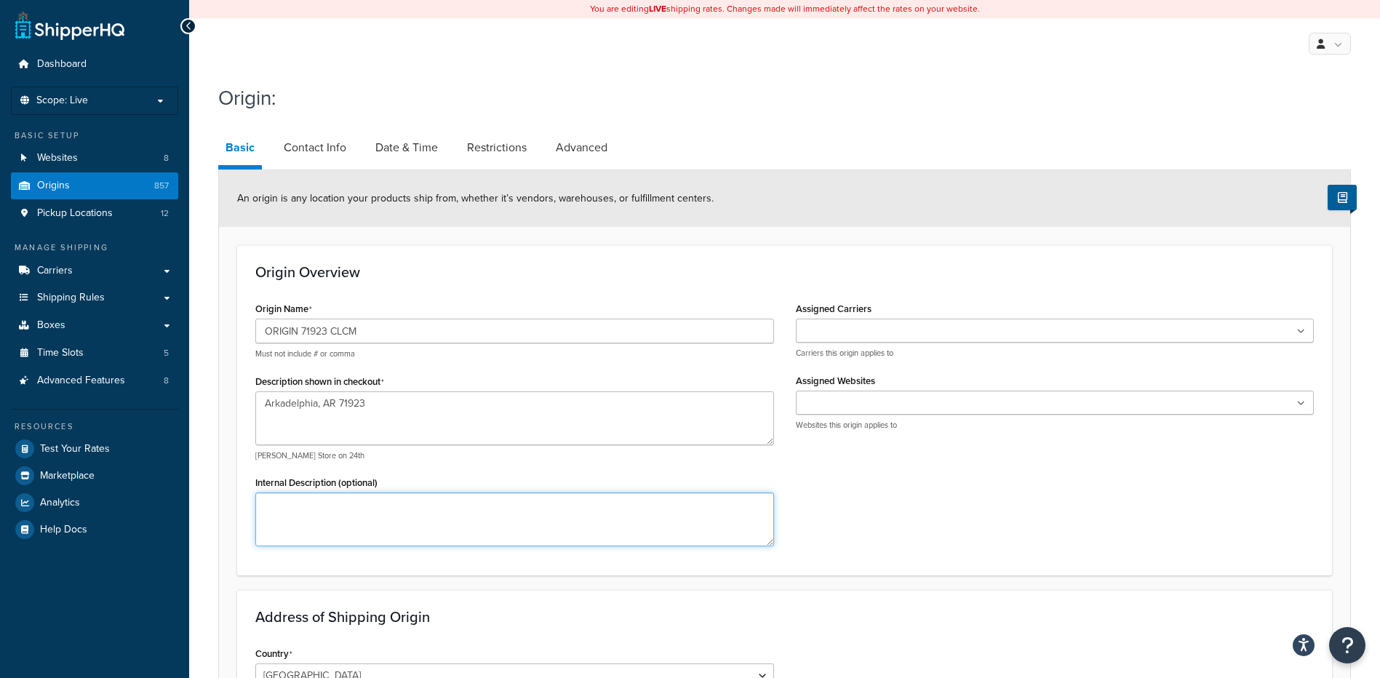
click at [388, 501] on textarea "Internal Description (optional)" at bounding box center [514, 520] width 519 height 54
paste textarea "Container Life Cycle Management (CLCM)"
type textarea "Container Life Cycle Management (CLCM)"
click at [871, 341] on ul at bounding box center [1055, 331] width 519 height 24
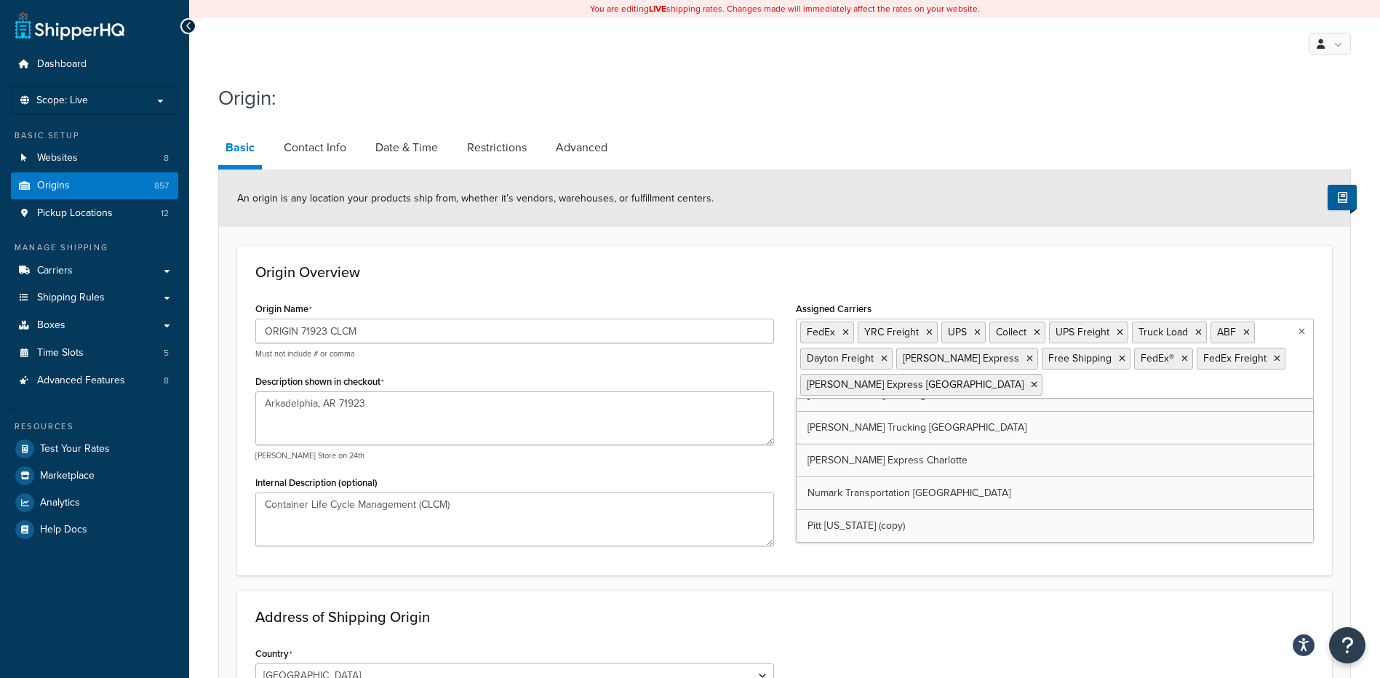
scroll to position [608, 0]
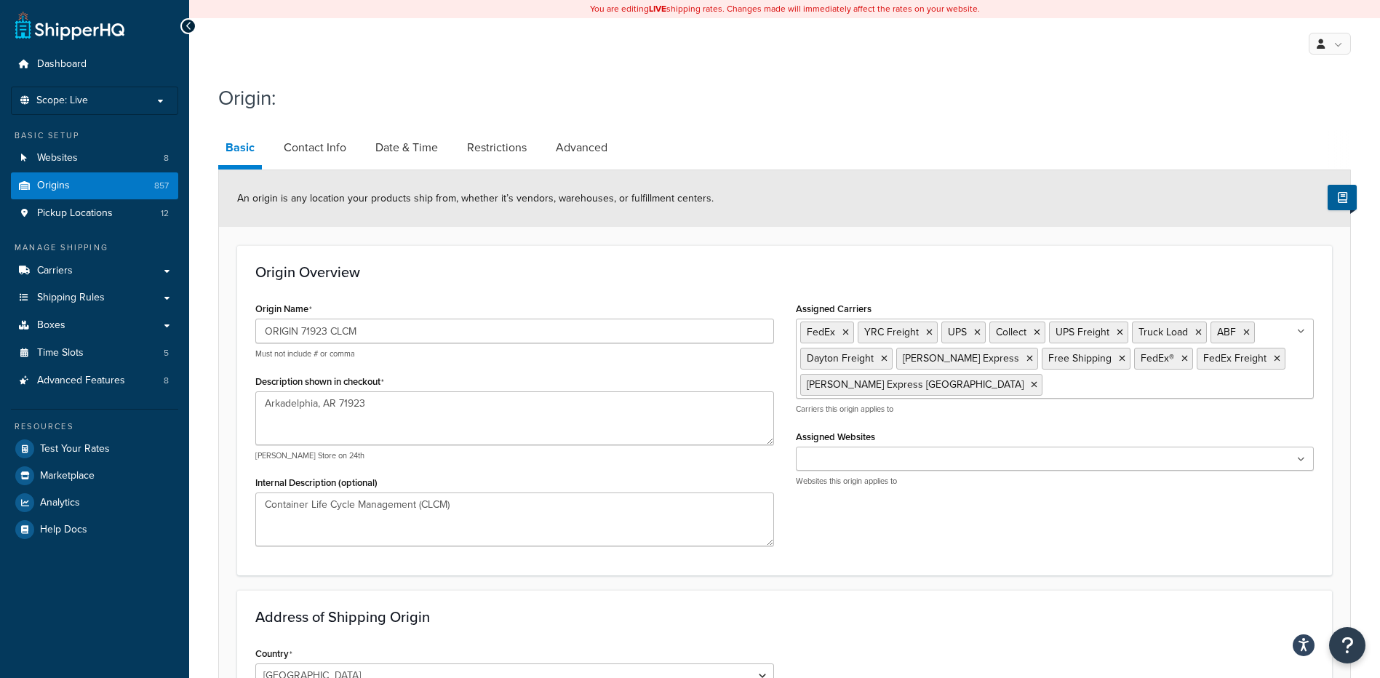
click at [907, 449] on ul at bounding box center [1055, 459] width 519 height 24
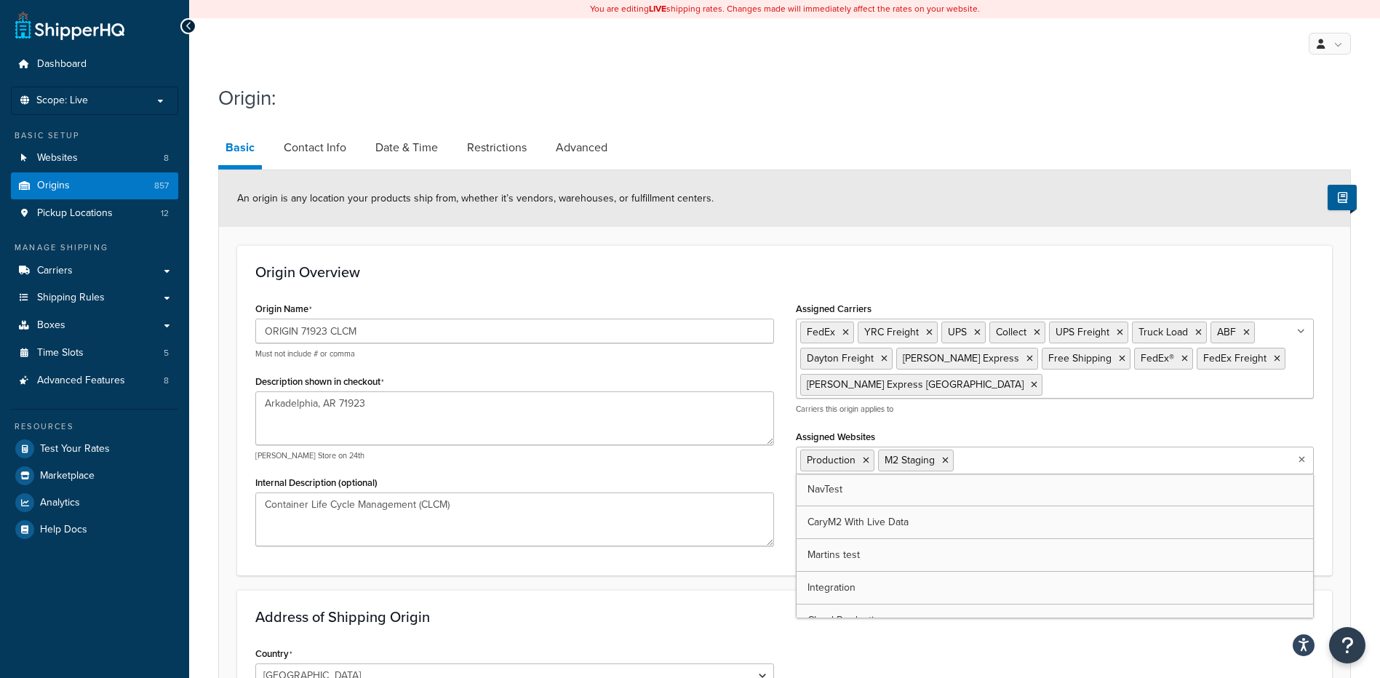
click at [691, 568] on div "Origin Overview Origin Name ORIGIN 71923 CLCM Must not include # or comma Descr…" at bounding box center [784, 410] width 1095 height 330
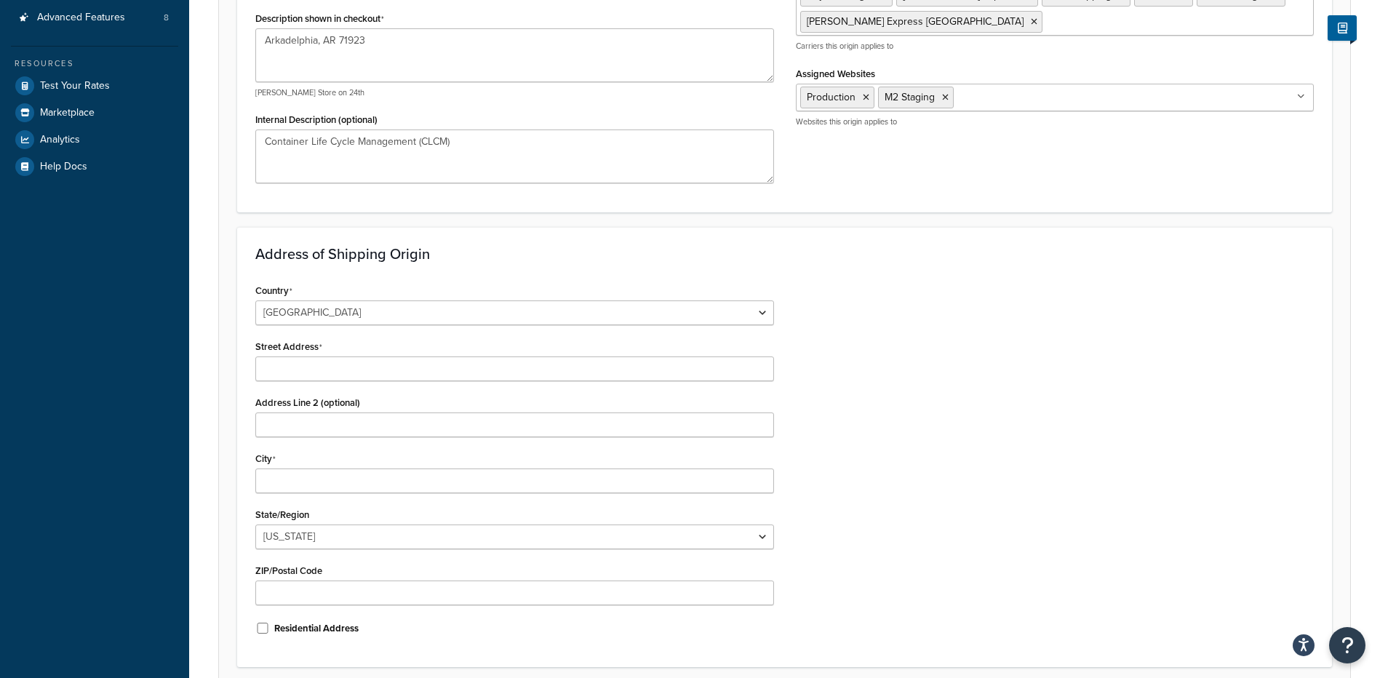
scroll to position [364, 0]
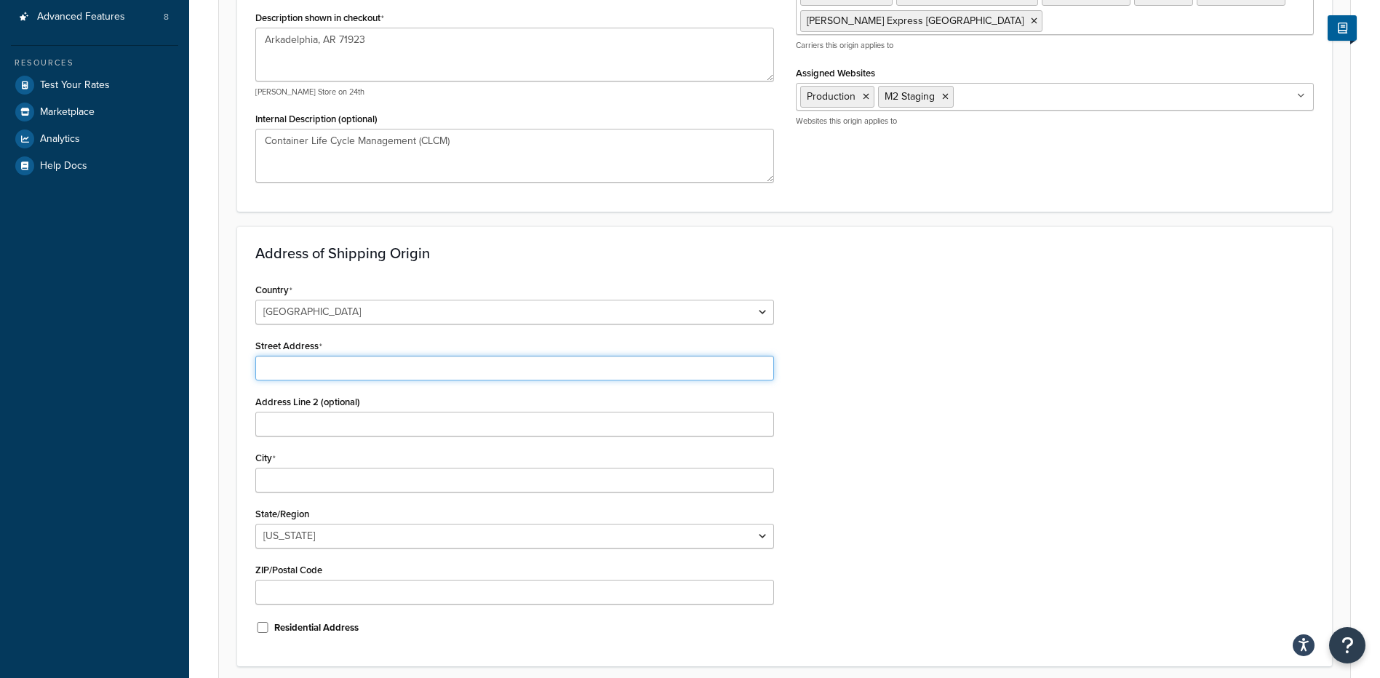
click at [300, 366] on input "Street Address" at bounding box center [514, 368] width 519 height 25
type input "142 Technology Dr."
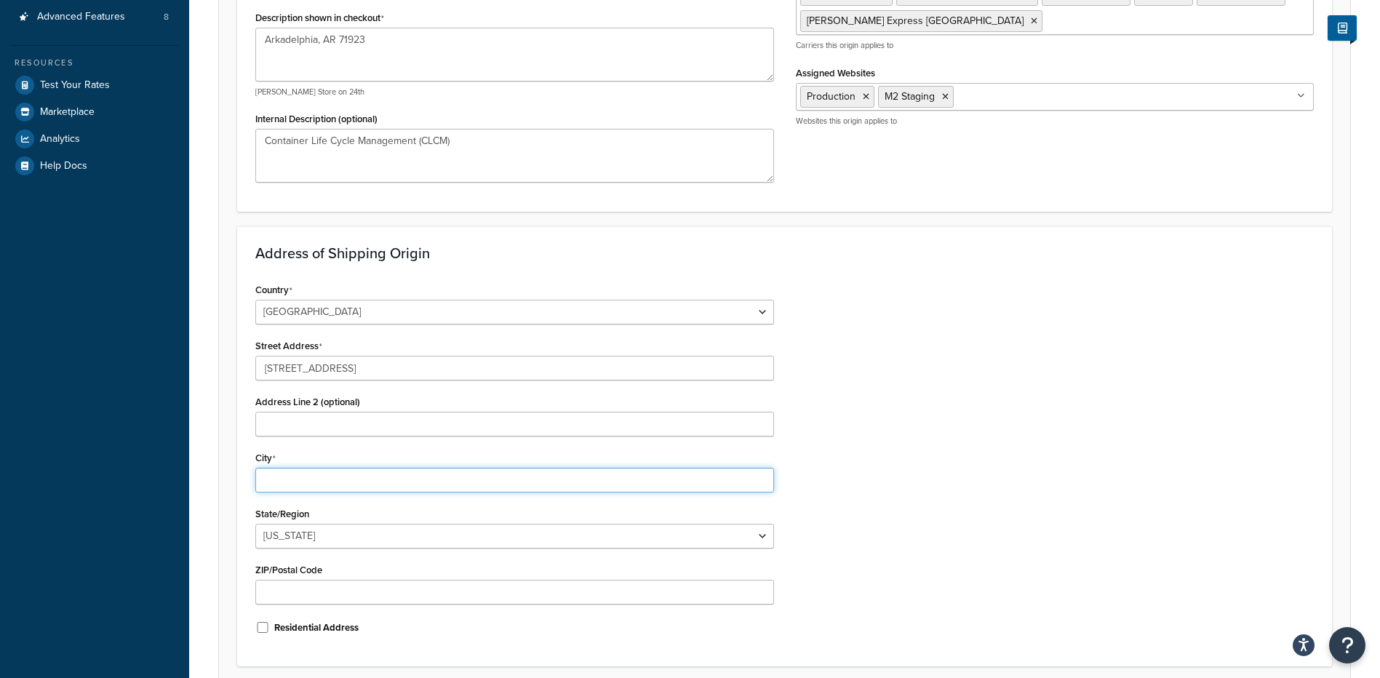
click at [348, 480] on input "City" at bounding box center [514, 480] width 519 height 25
type input "Arkadelphia"
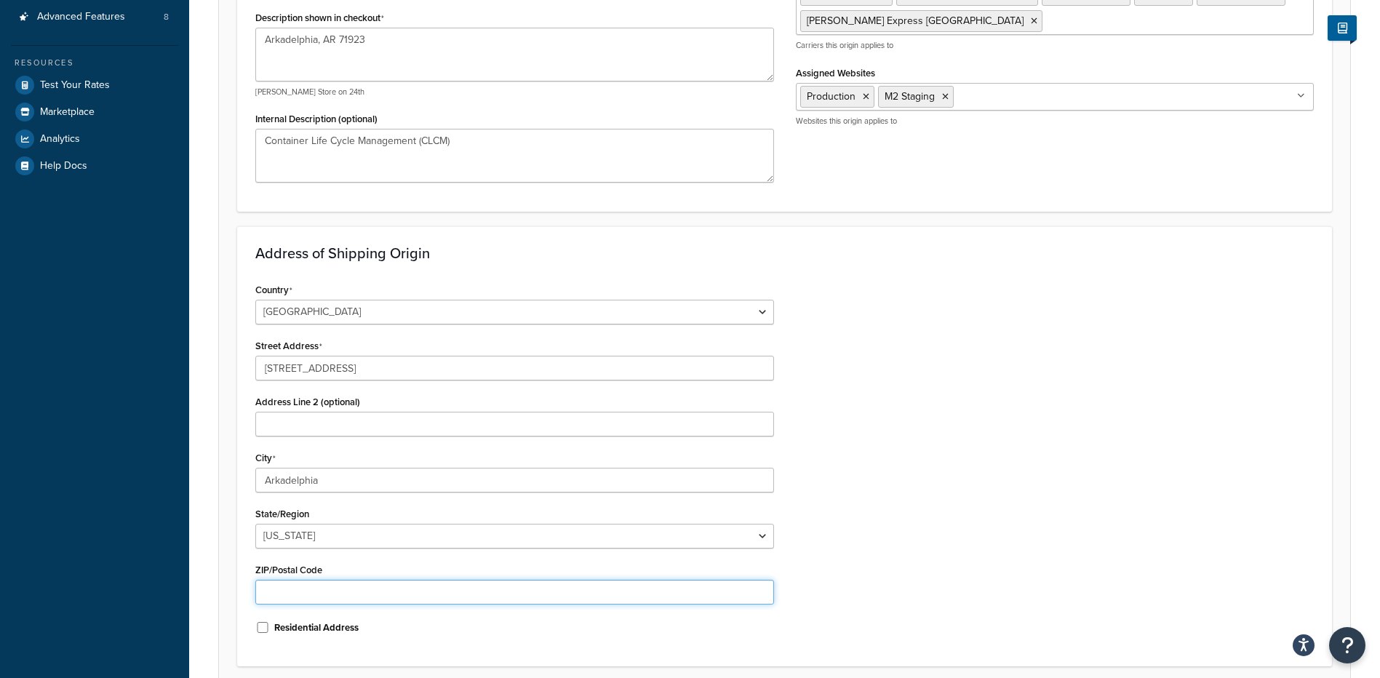
click at [311, 593] on input "ZIP/Postal Code" at bounding box center [514, 592] width 519 height 25
type input "71923"
click at [882, 550] on div "Country United States United Kingdom Afghanistan Åland Islands Albania Algeria …" at bounding box center [784, 463] width 1080 height 369
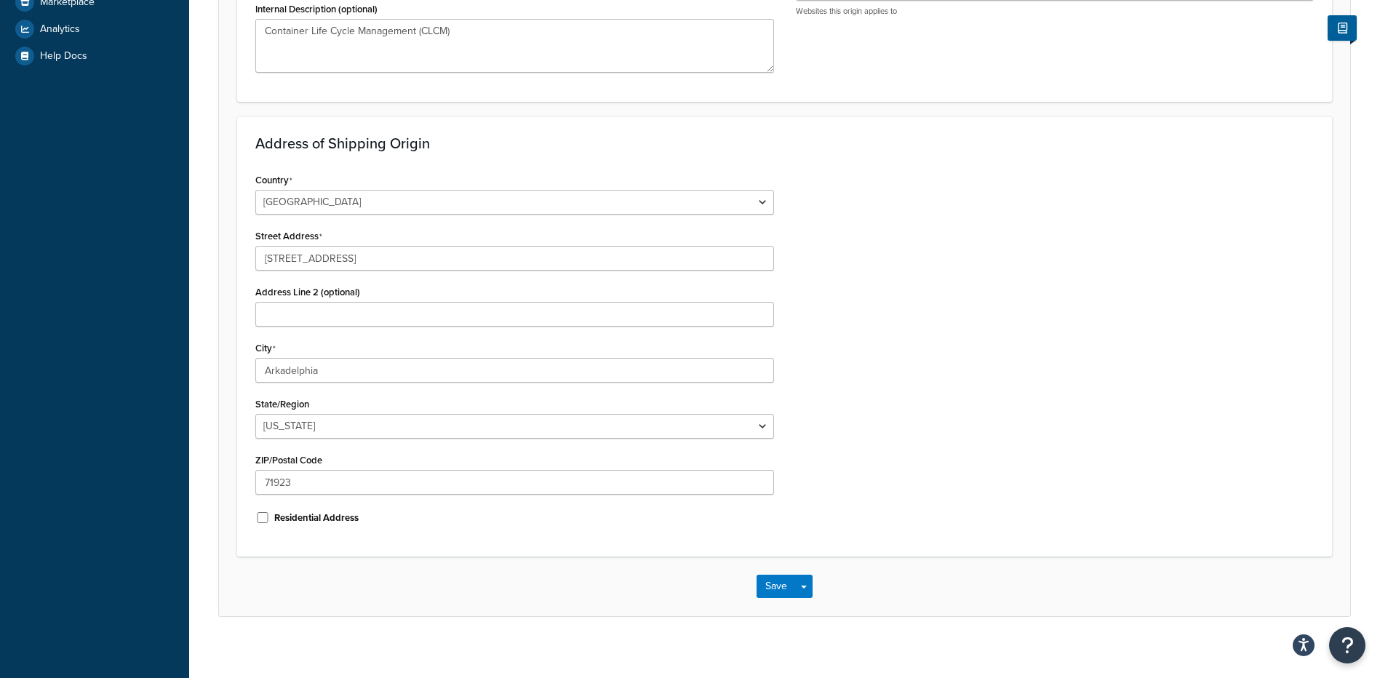
scroll to position [485, 0]
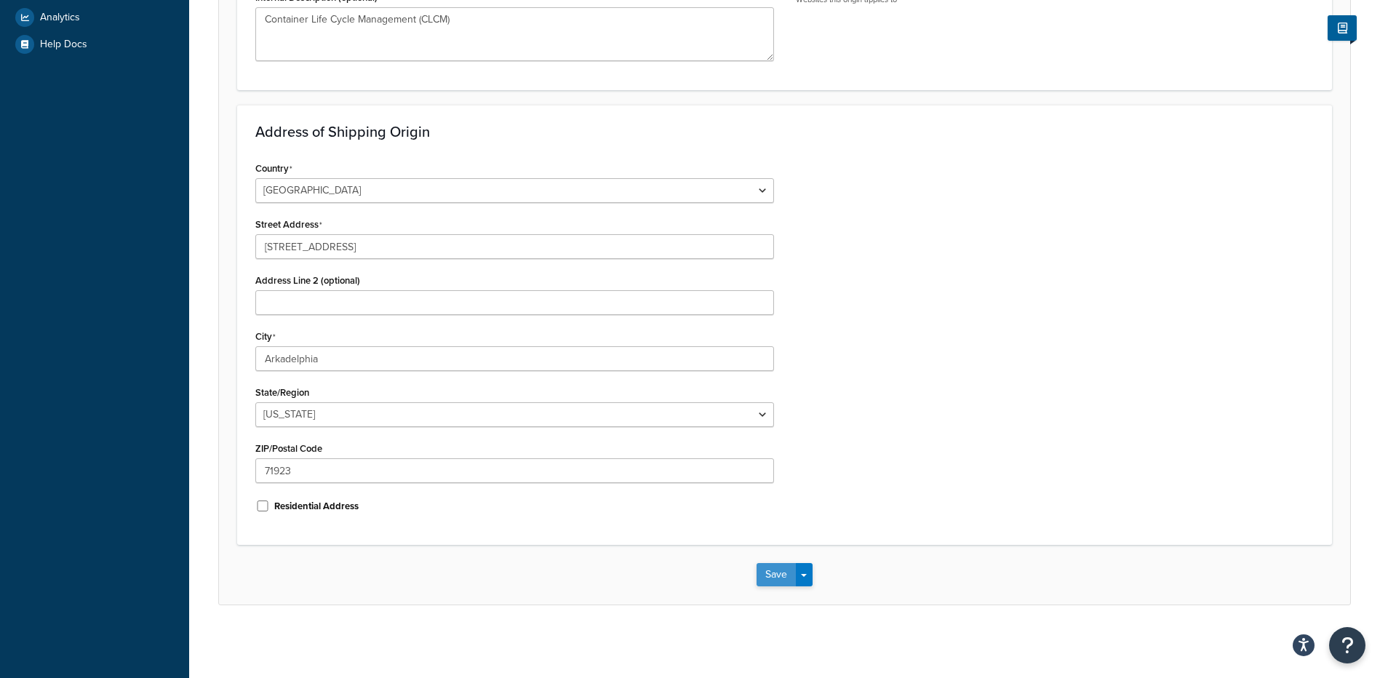
click at [784, 570] on button "Save" at bounding box center [776, 574] width 39 height 23
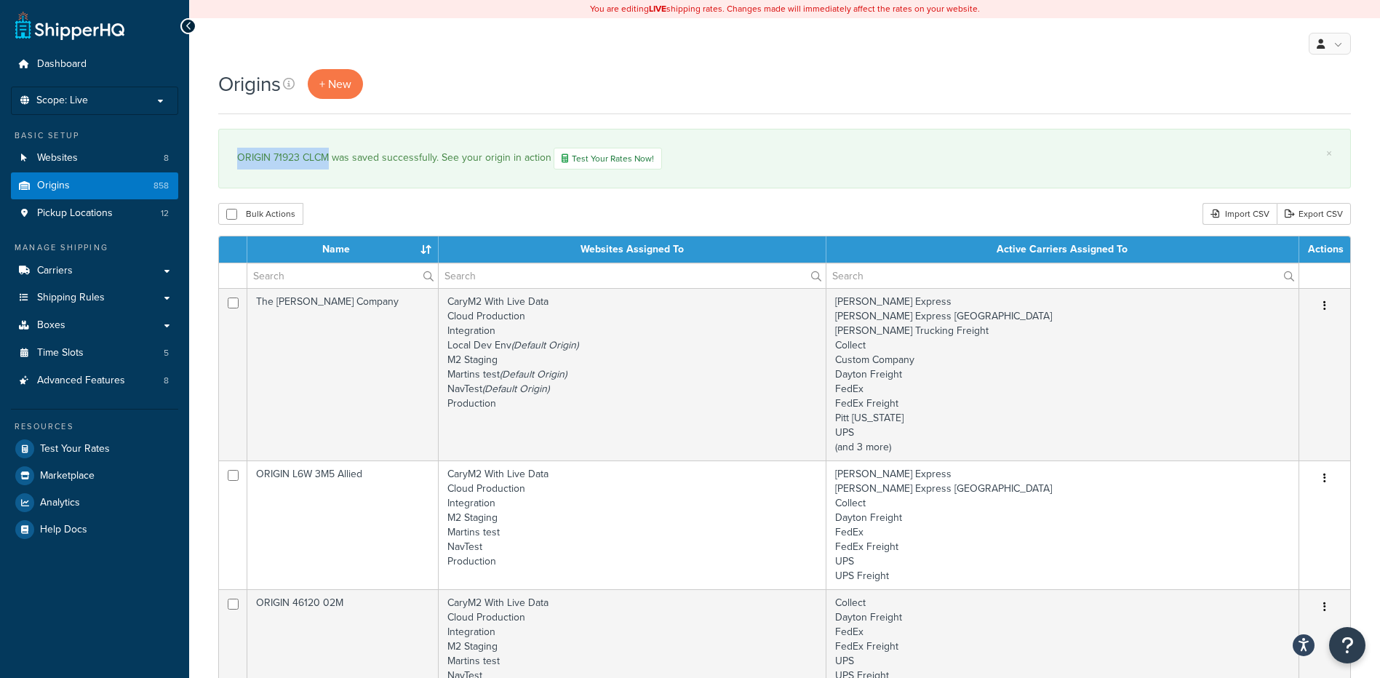
drag, startPoint x: 328, startPoint y: 158, endPoint x: 216, endPoint y: 158, distance: 112.1
copy div "ORIGIN 71923 CLCM"
